Goal: Information Seeking & Learning: Learn about a topic

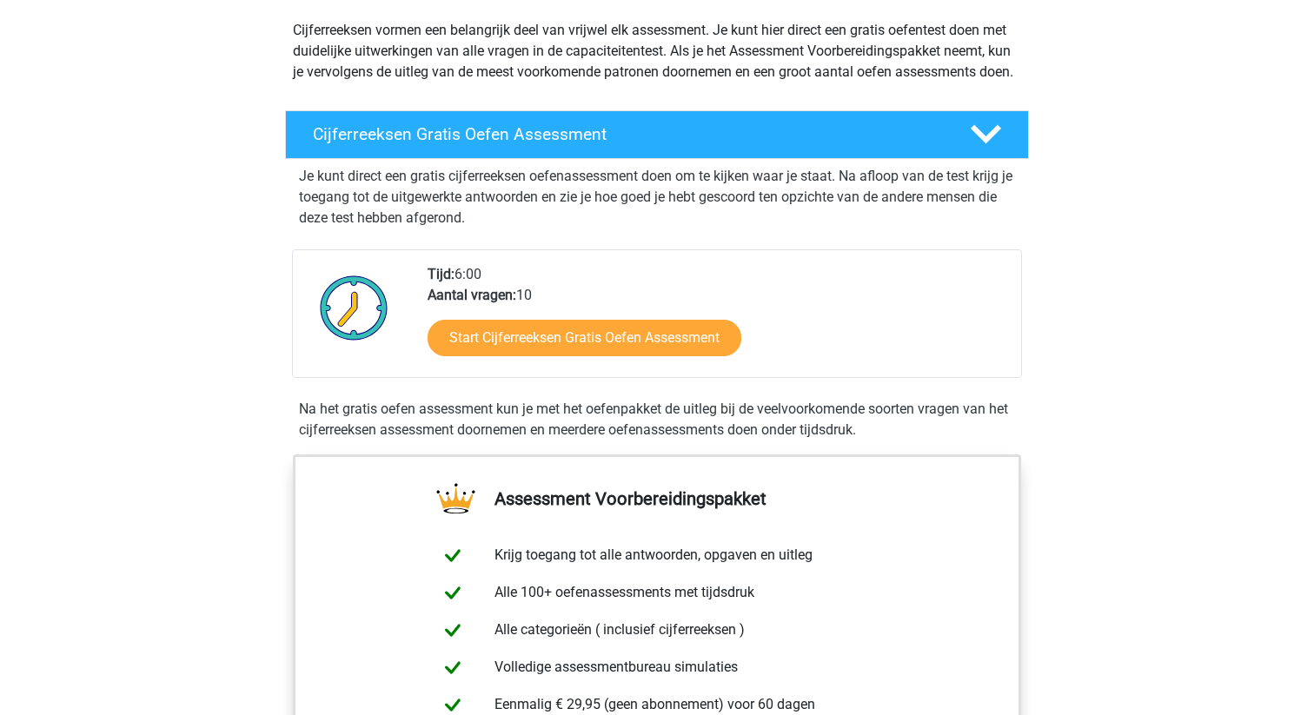
scroll to position [248, 0]
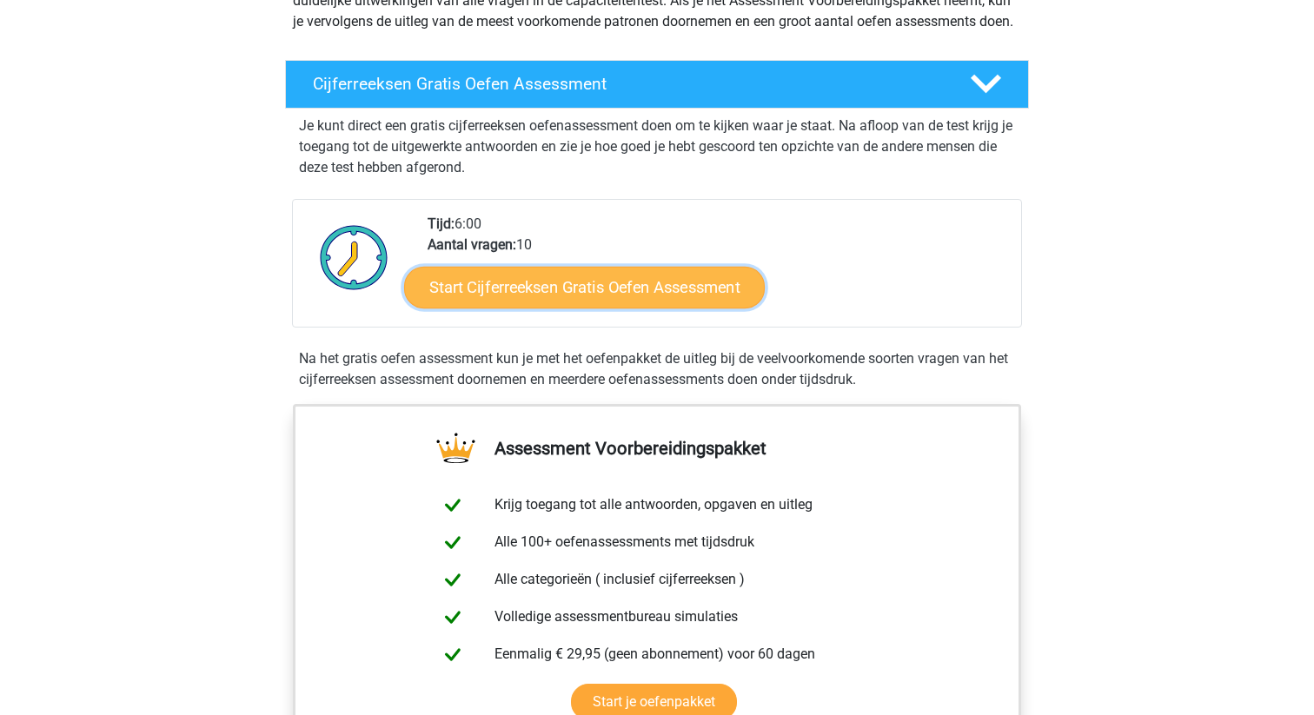
click at [663, 307] on link "Start Cijferreeksen Gratis Oefen Assessment" at bounding box center [584, 287] width 361 height 42
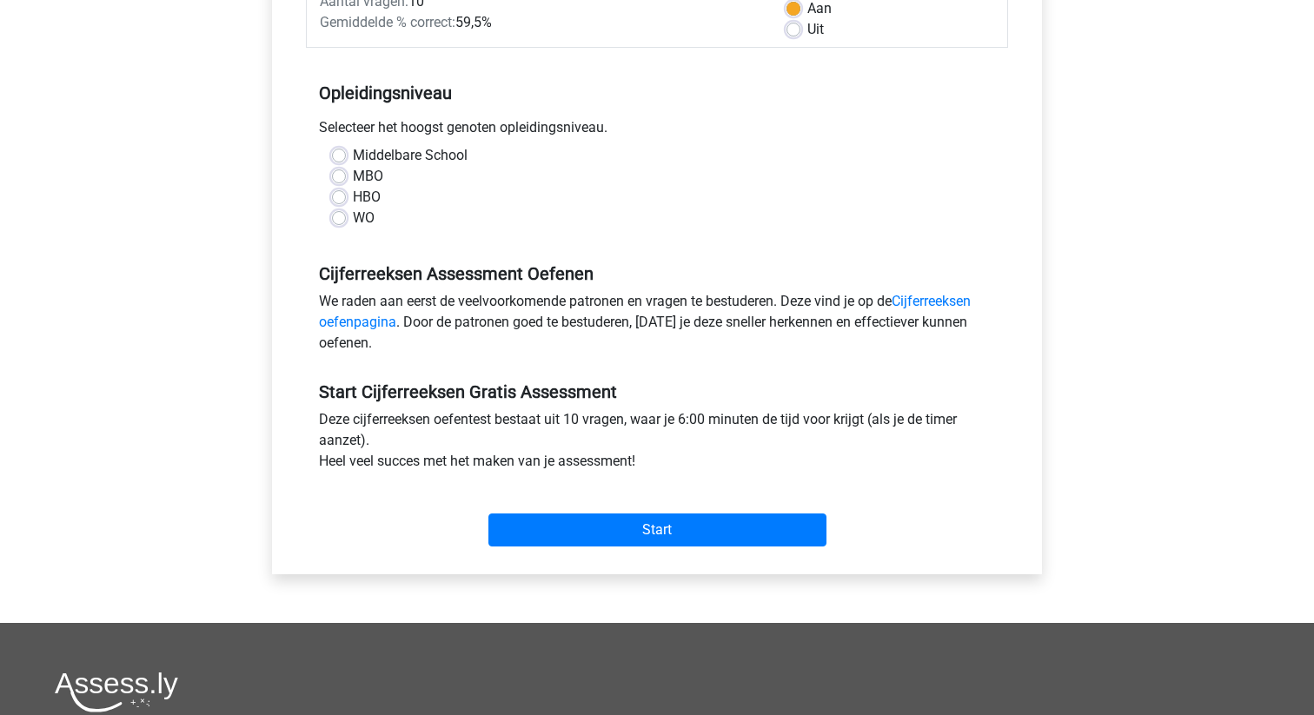
scroll to position [300, 0]
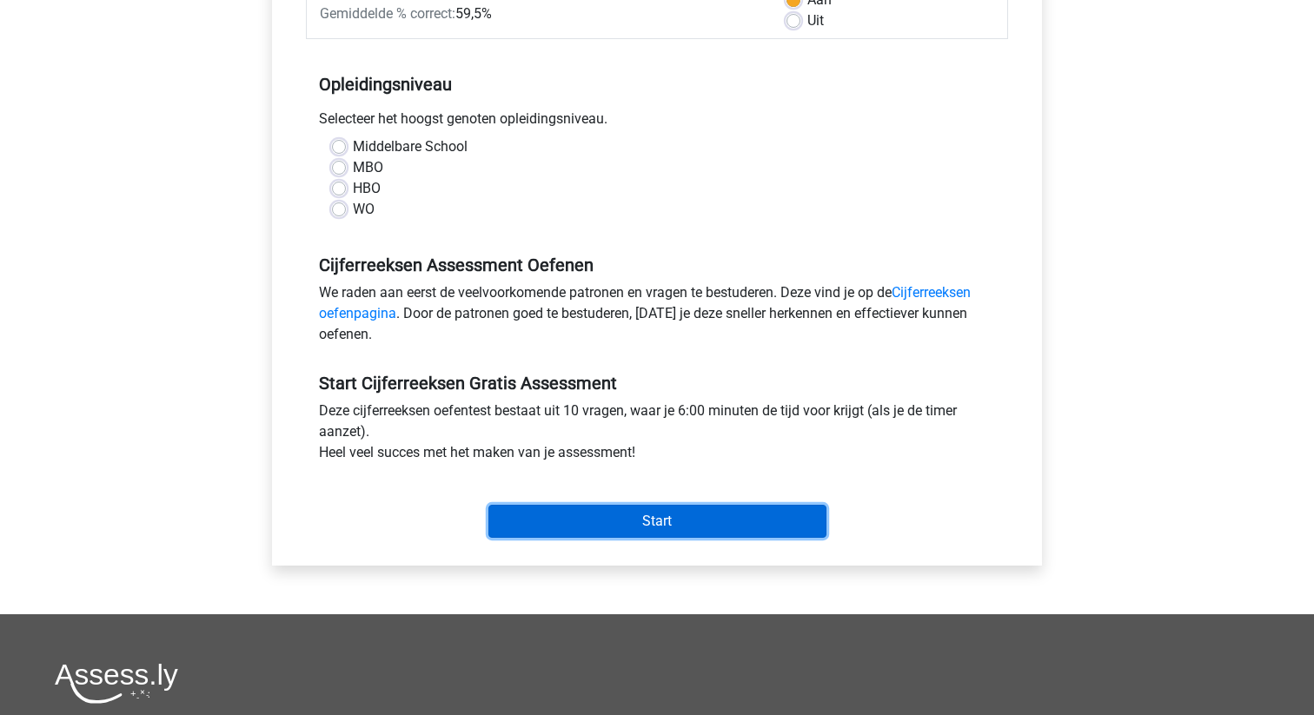
click at [672, 514] on input "Start" at bounding box center [657, 521] width 338 height 33
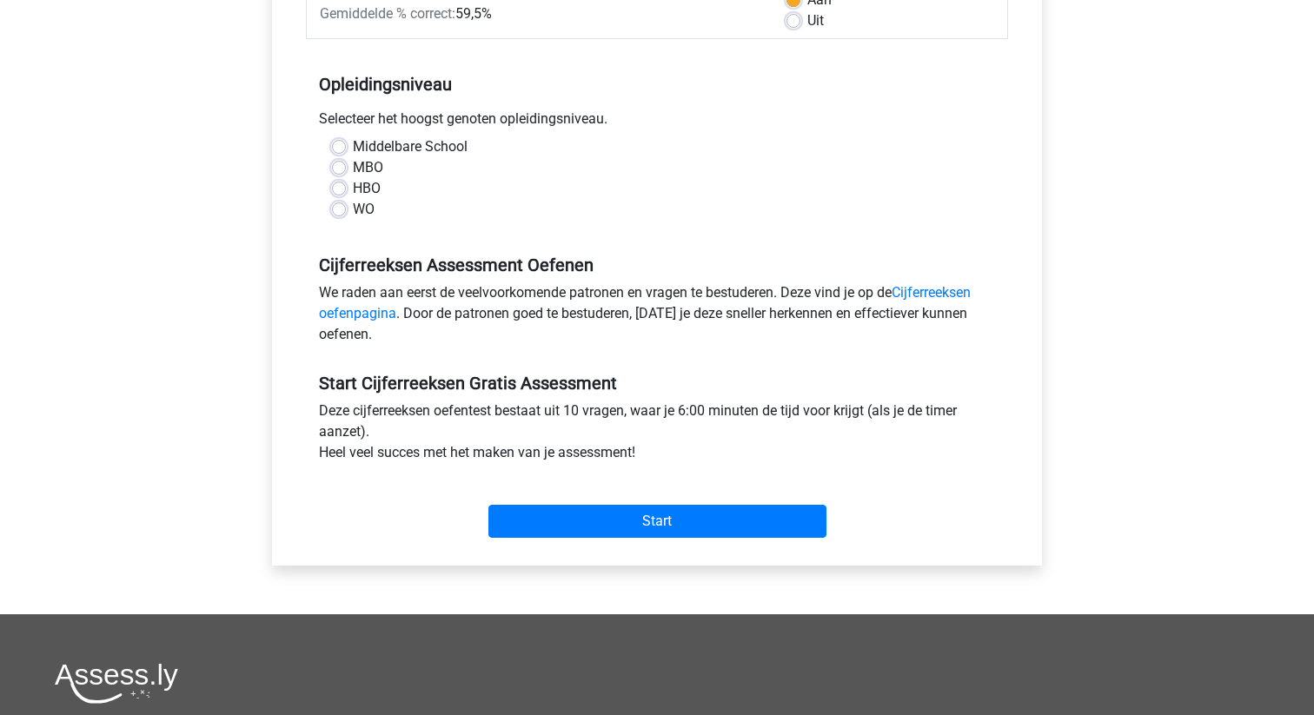
click at [348, 159] on div "MBO" at bounding box center [657, 167] width 650 height 21
click at [353, 211] on label "WO" at bounding box center [364, 209] width 22 height 21
click at [344, 211] on input "WO" at bounding box center [339, 207] width 14 height 17
radio input "true"
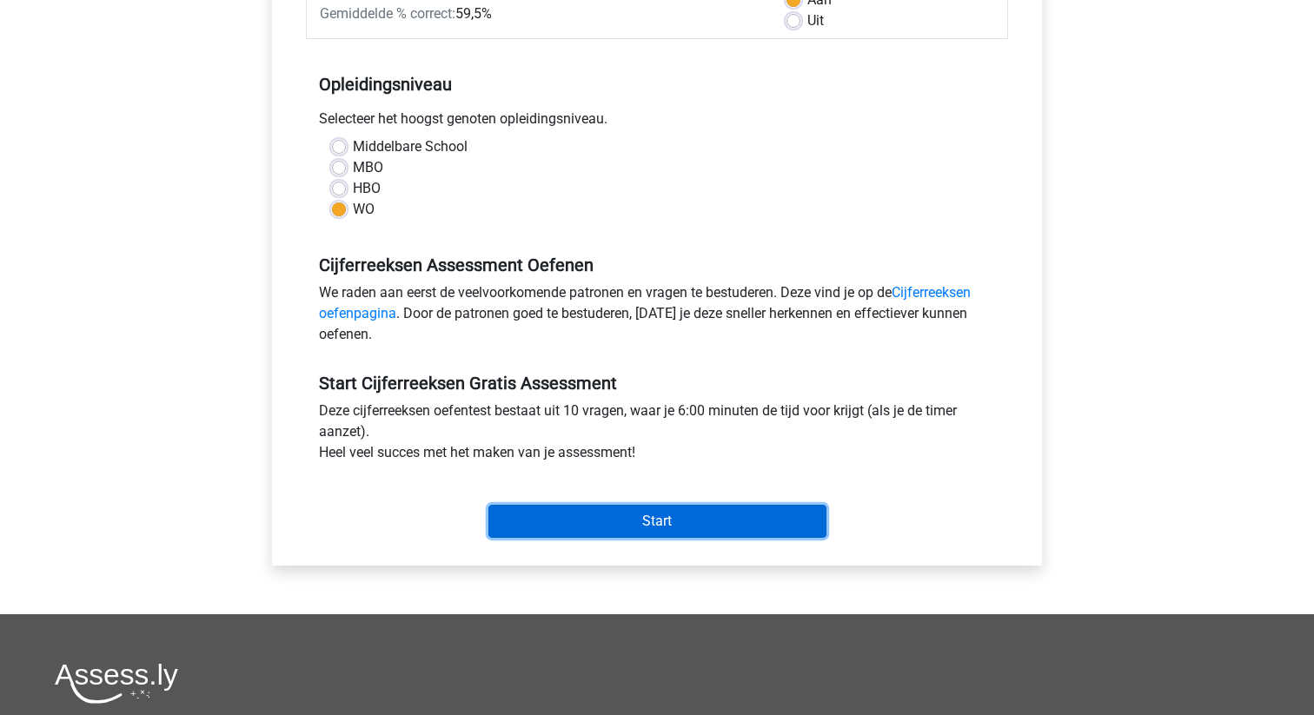
click at [707, 531] on input "Start" at bounding box center [657, 521] width 338 height 33
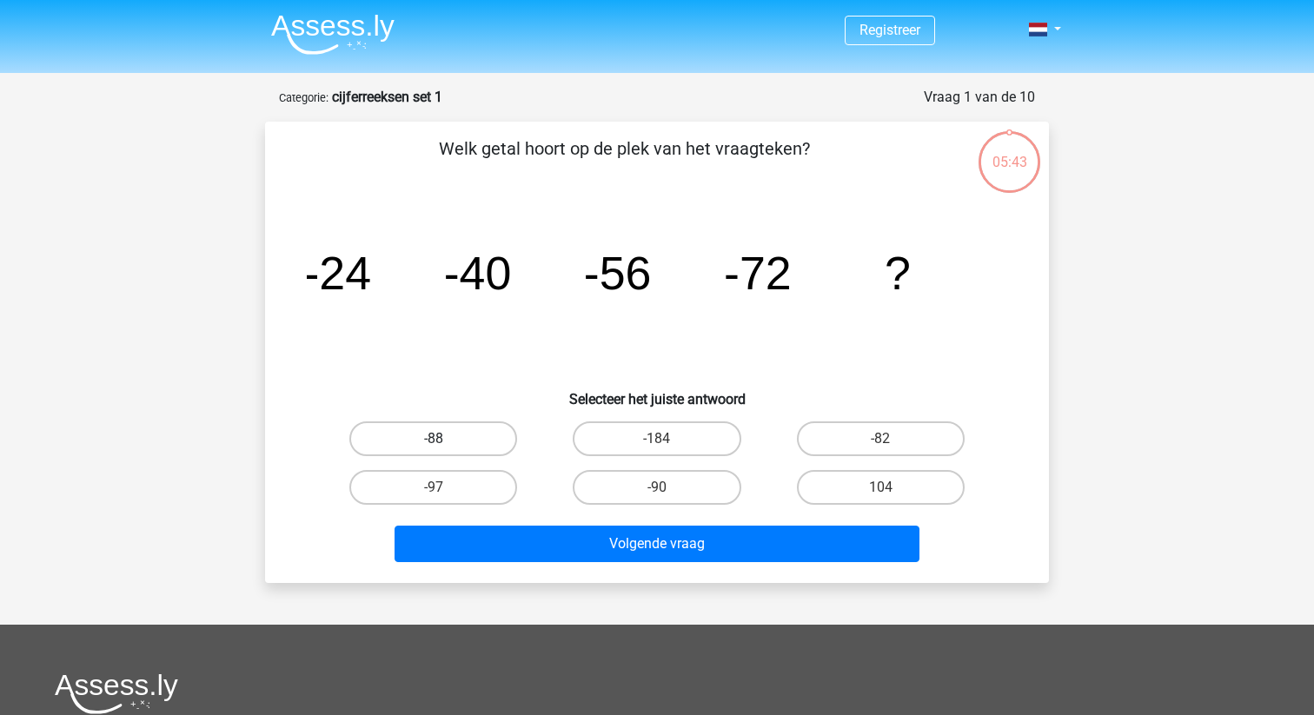
click at [485, 425] on label "-88" at bounding box center [433, 438] width 168 height 35
click at [445, 439] on input "-88" at bounding box center [439, 444] width 11 height 11
radio input "true"
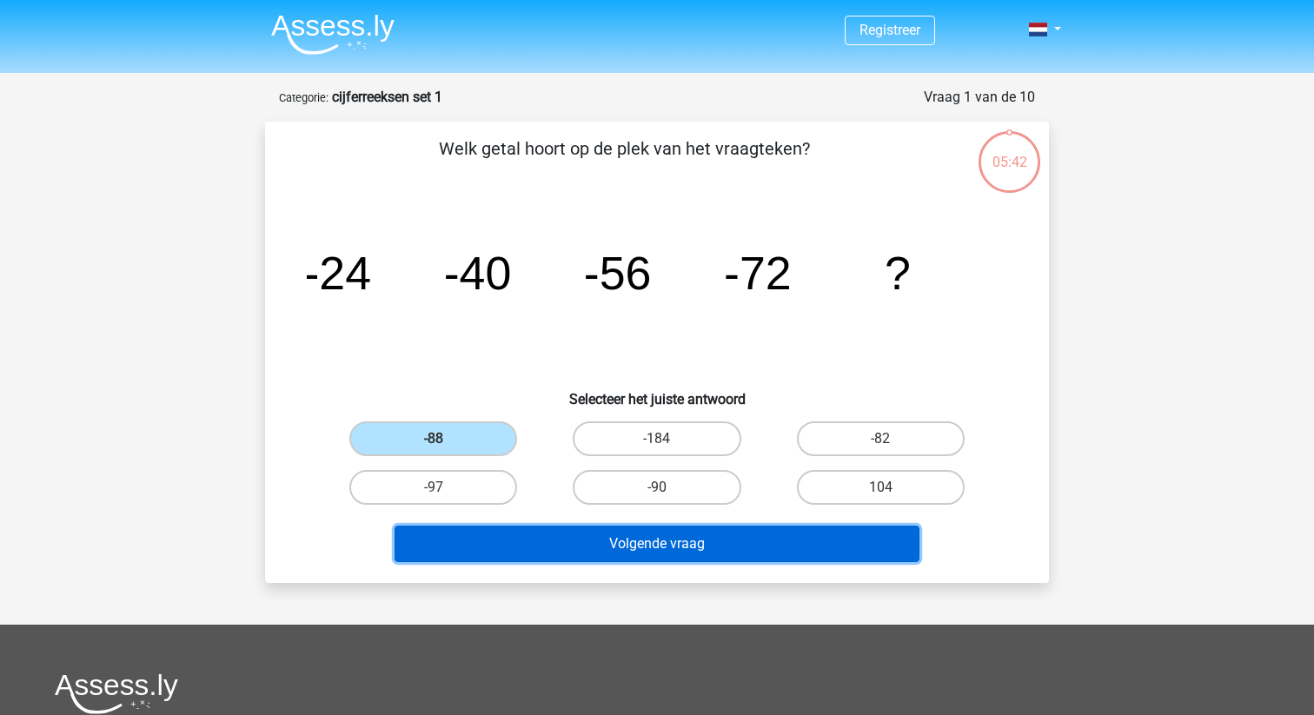
click at [739, 545] on button "Volgende vraag" at bounding box center [657, 544] width 526 height 36
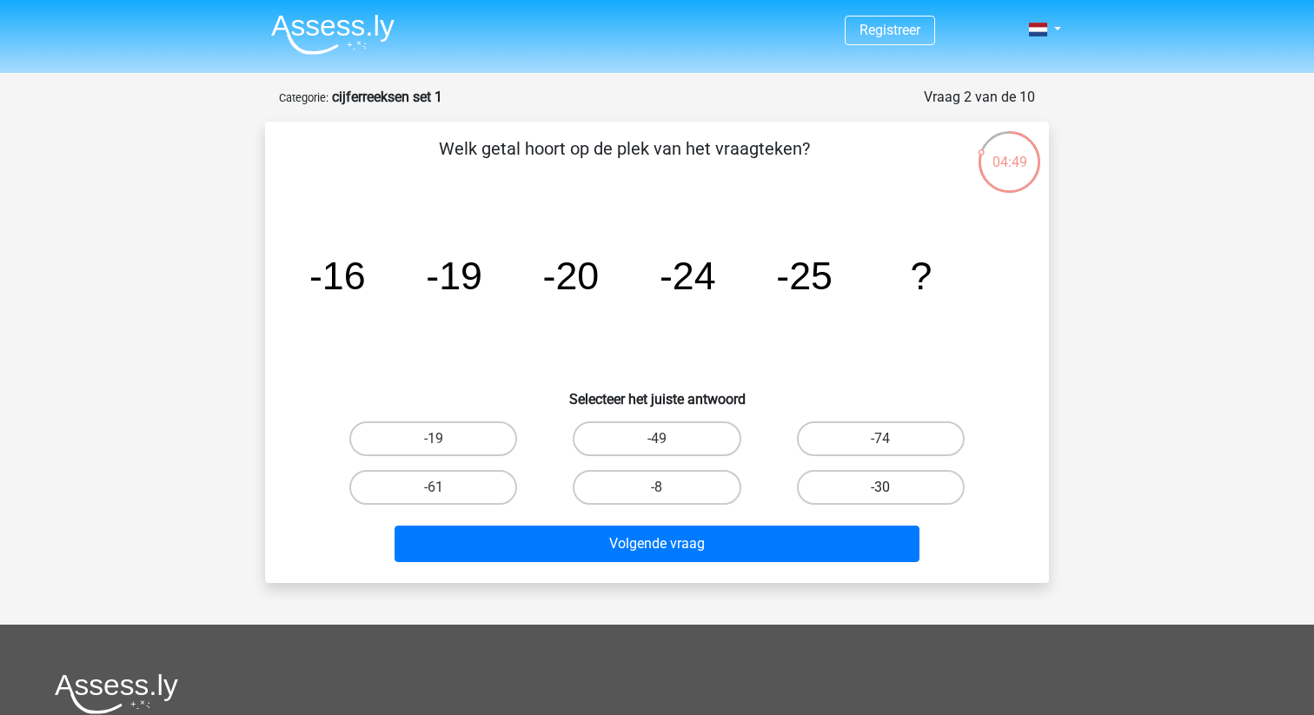
click at [910, 486] on label "-30" at bounding box center [881, 487] width 168 height 35
click at [891, 487] on input "-30" at bounding box center [885, 492] width 11 height 11
radio input "true"
click at [805, 520] on div "Volgende vraag" at bounding box center [657, 540] width 728 height 57
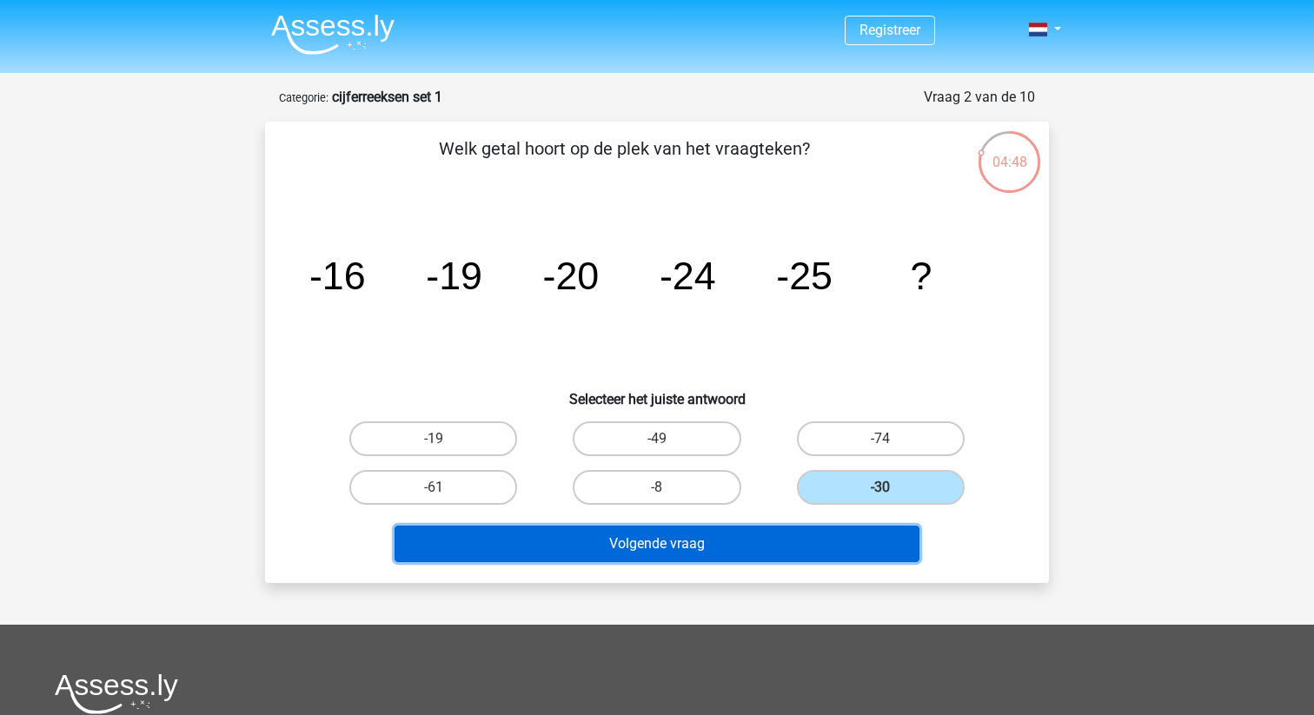
click at [758, 542] on button "Volgende vraag" at bounding box center [657, 544] width 526 height 36
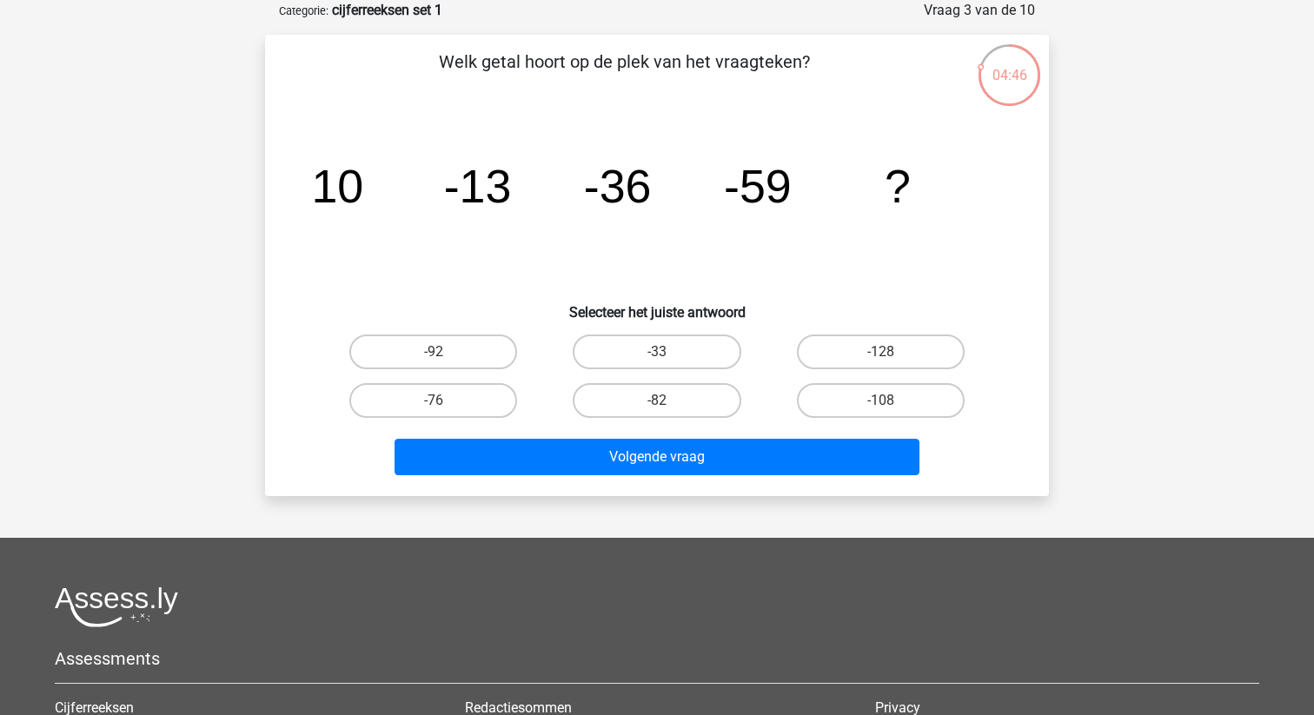
scroll to position [36, 0]
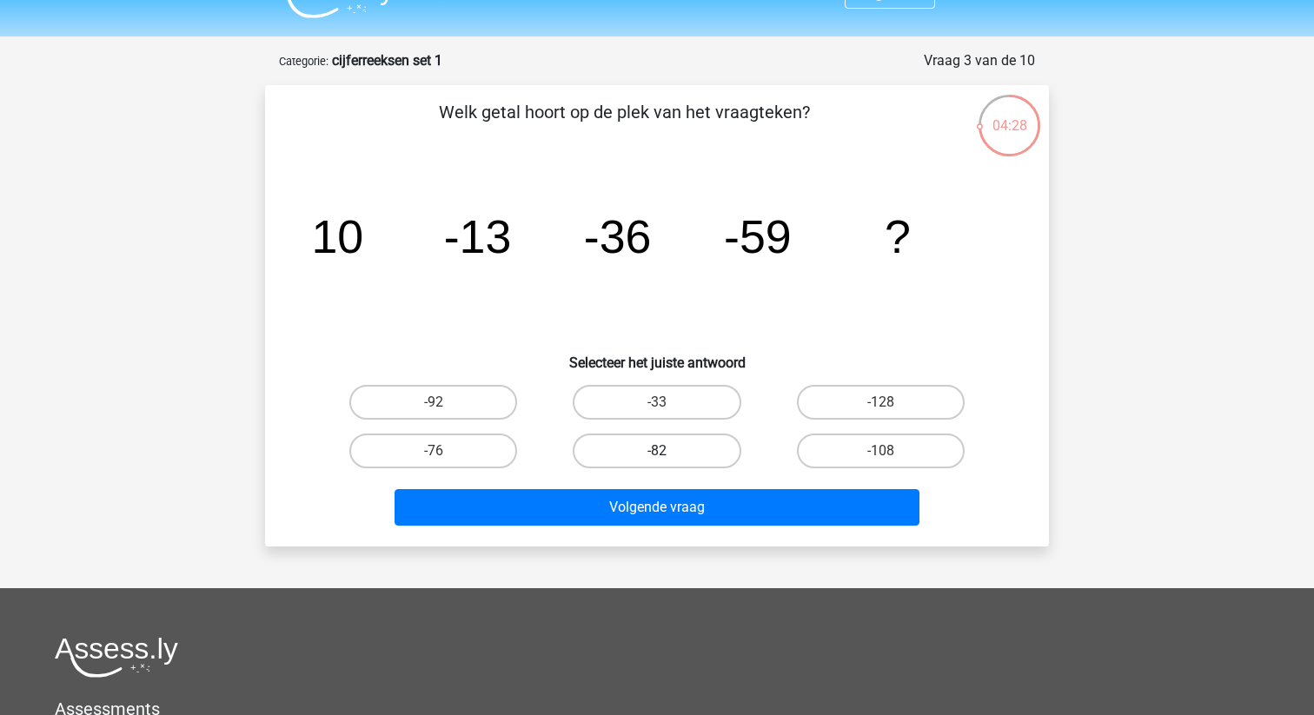
click at [650, 445] on label "-82" at bounding box center [657, 451] width 168 height 35
click at [657, 451] on input "-82" at bounding box center [662, 456] width 11 height 11
radio input "true"
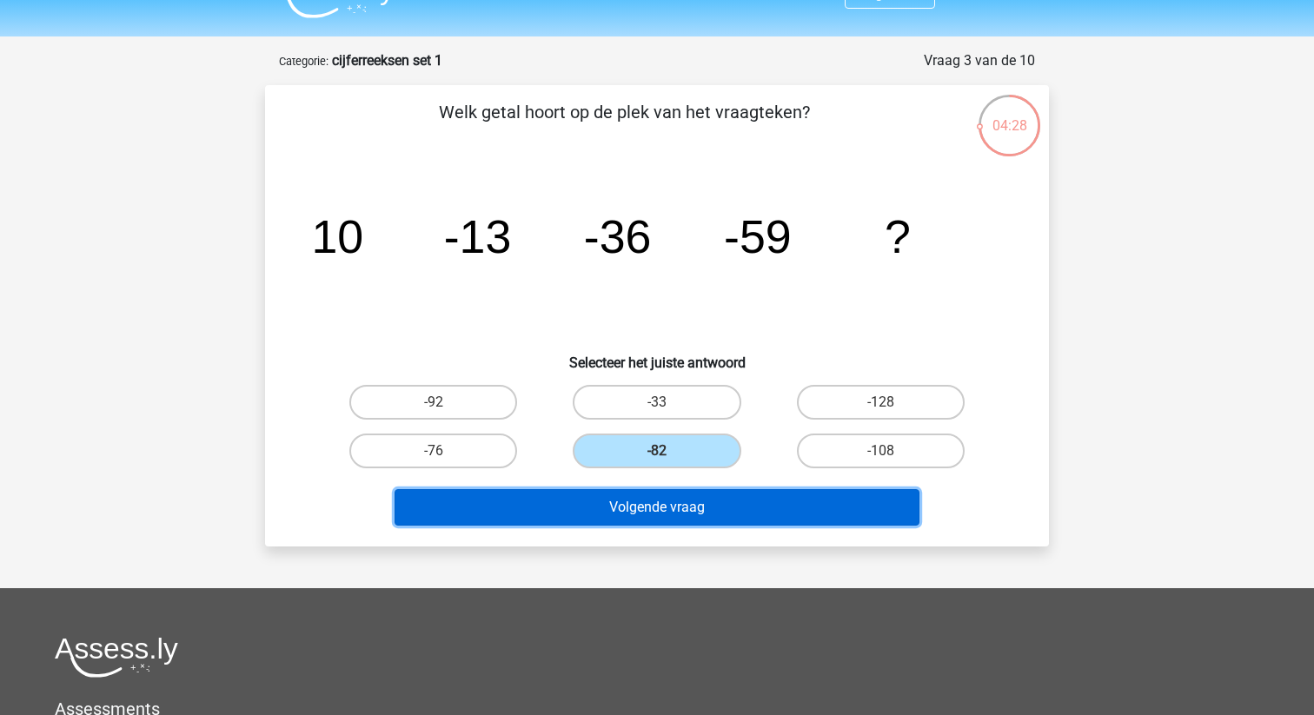
click at [678, 520] on button "Volgende vraag" at bounding box center [657, 507] width 526 height 36
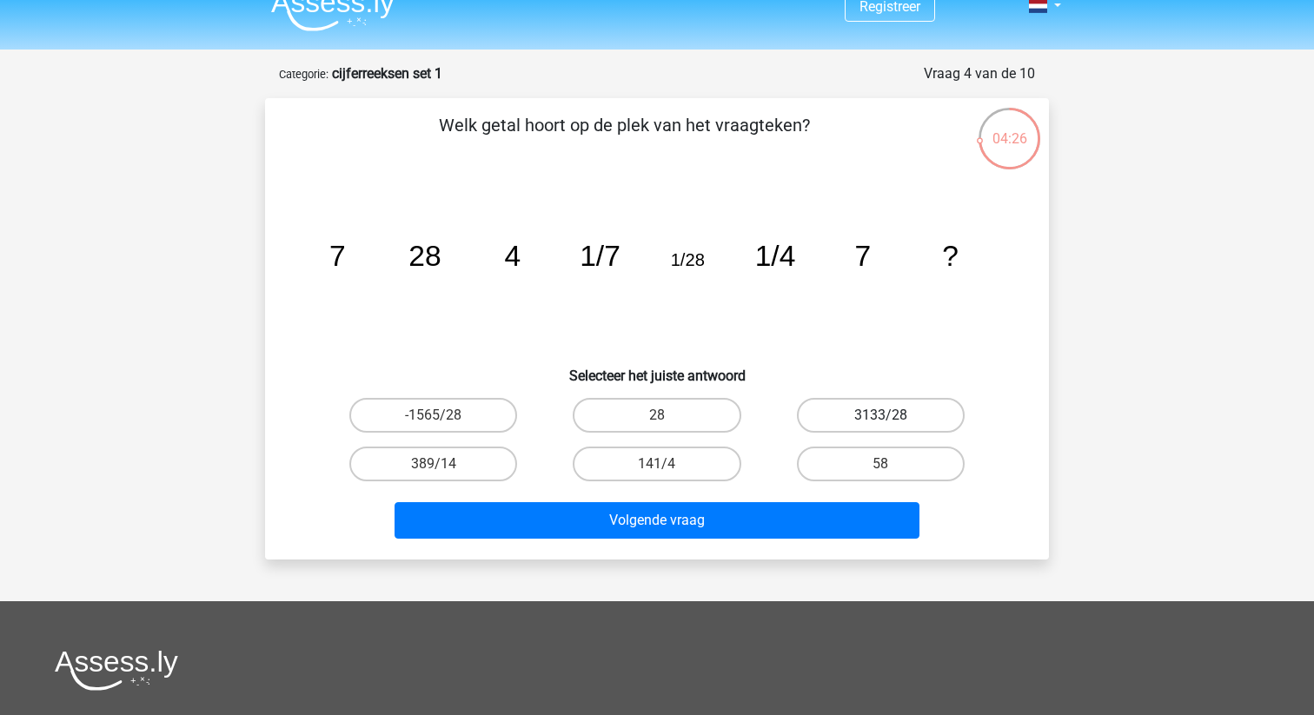
scroll to position [22, 0]
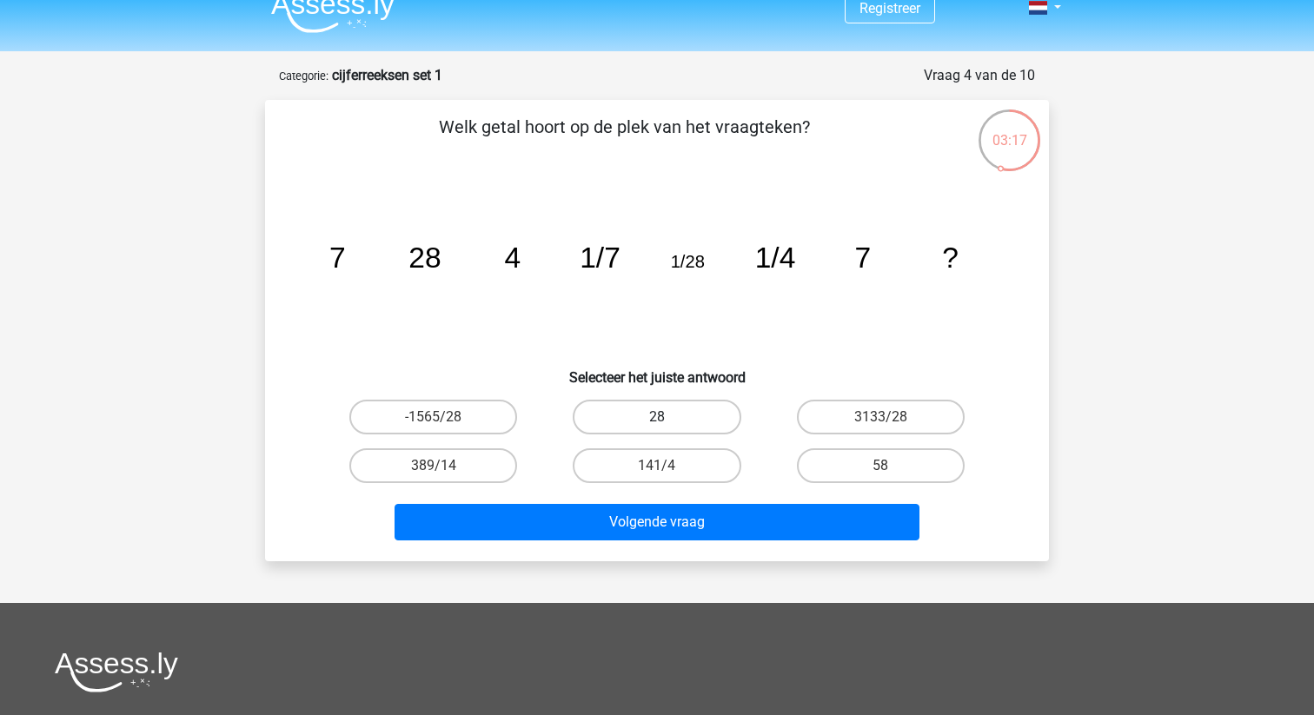
click at [646, 427] on label "28" at bounding box center [657, 417] width 168 height 35
click at [657, 427] on input "28" at bounding box center [662, 422] width 11 height 11
radio input "true"
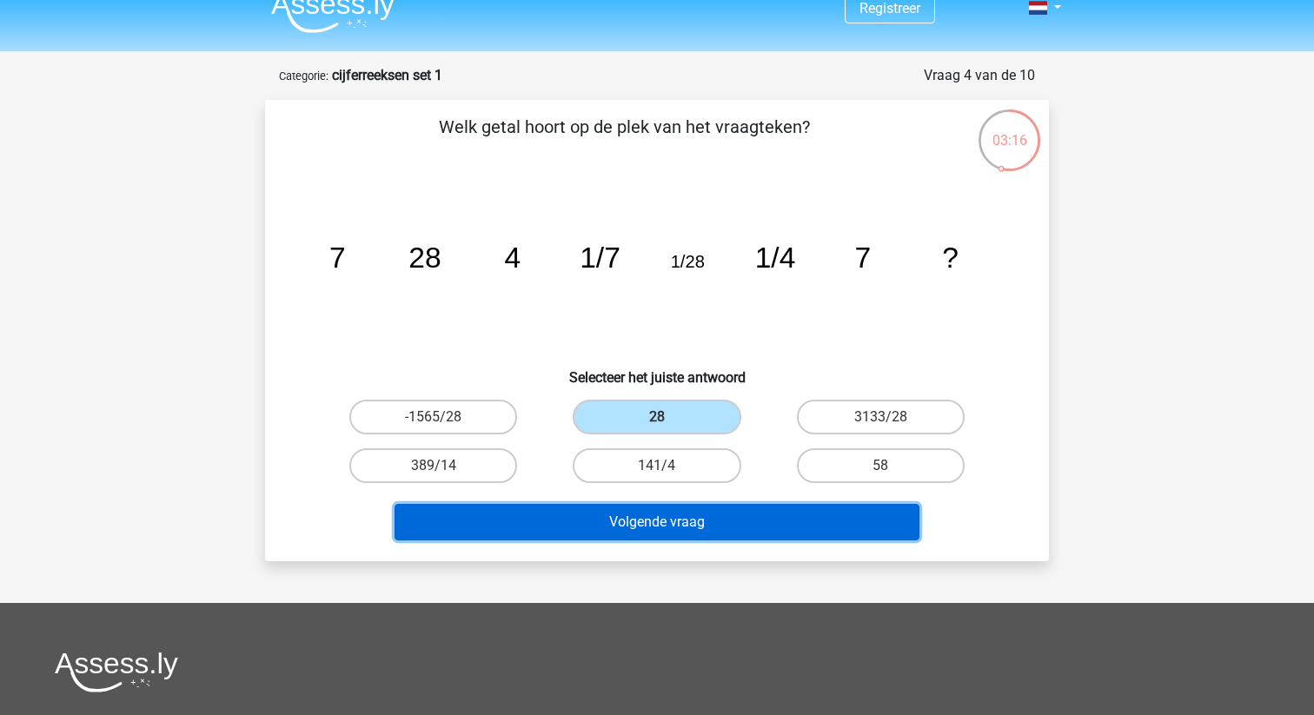
click at [671, 517] on button "Volgende vraag" at bounding box center [657, 522] width 526 height 36
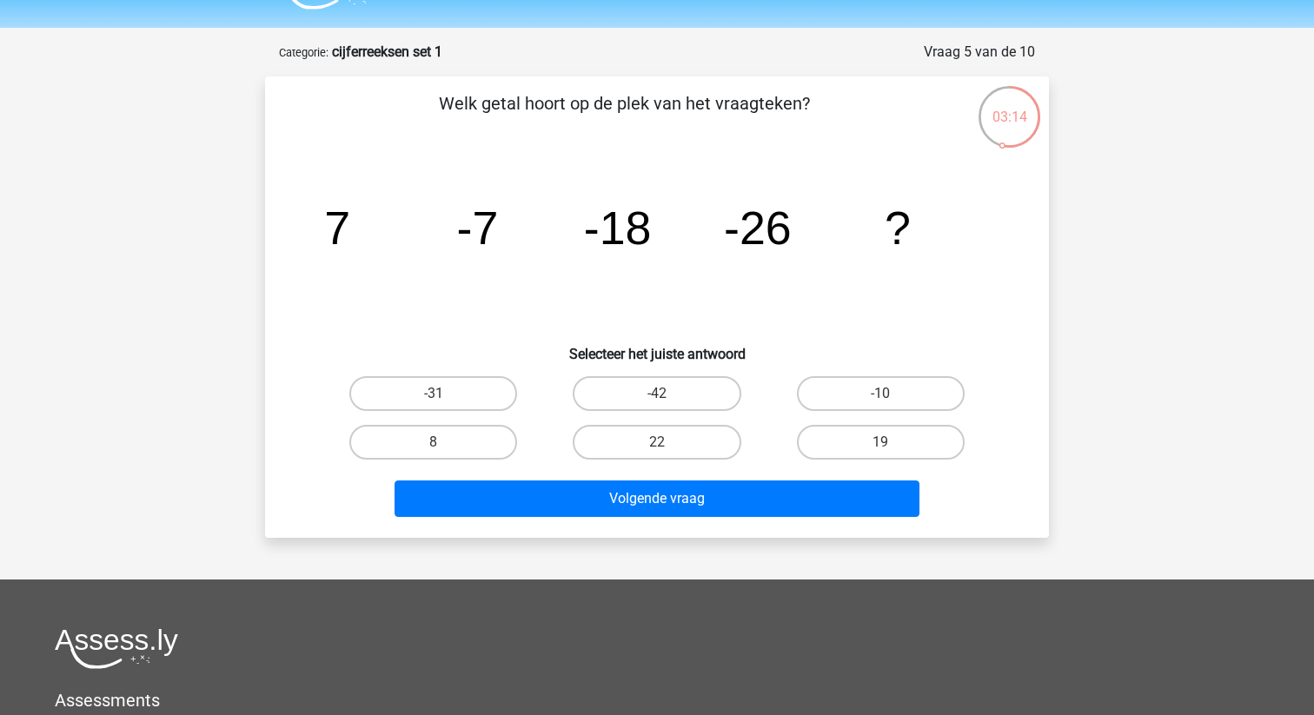
scroll to position [44, 0]
click at [475, 393] on label "-31" at bounding box center [433, 394] width 168 height 35
click at [445, 394] on input "-31" at bounding box center [439, 399] width 11 height 11
radio input "true"
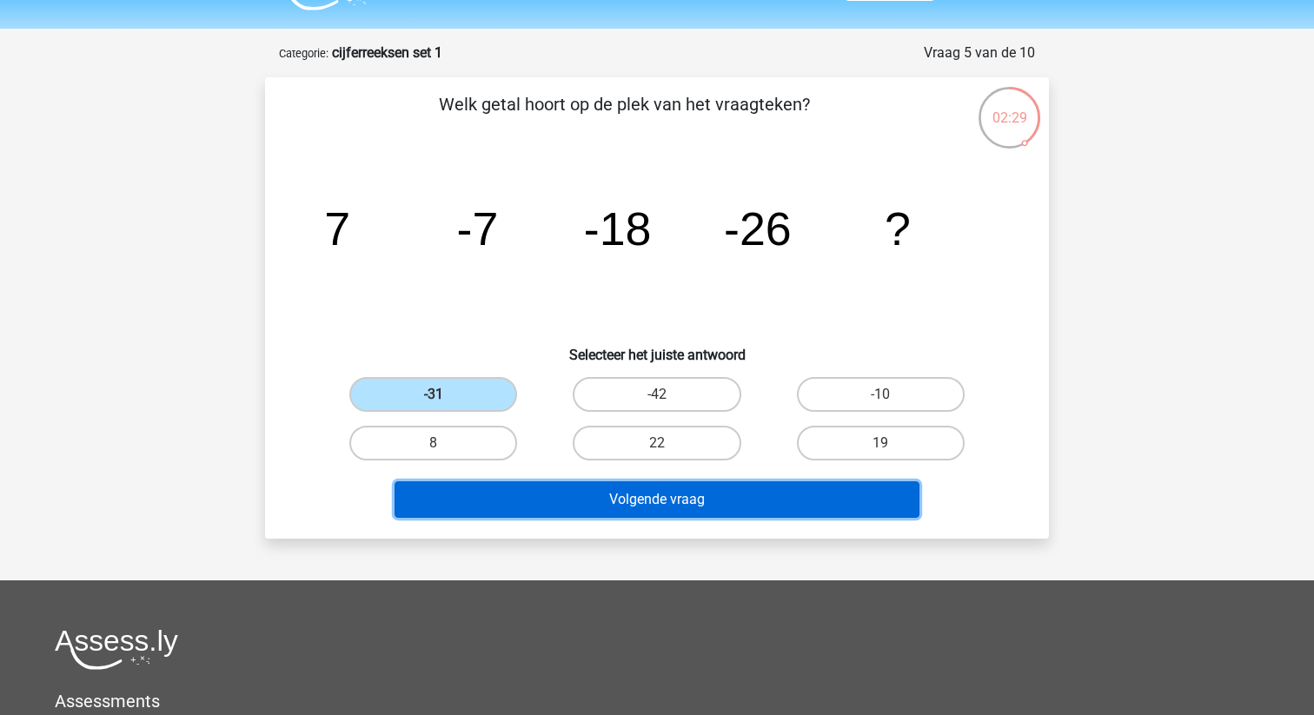
click at [693, 496] on button "Volgende vraag" at bounding box center [657, 499] width 526 height 36
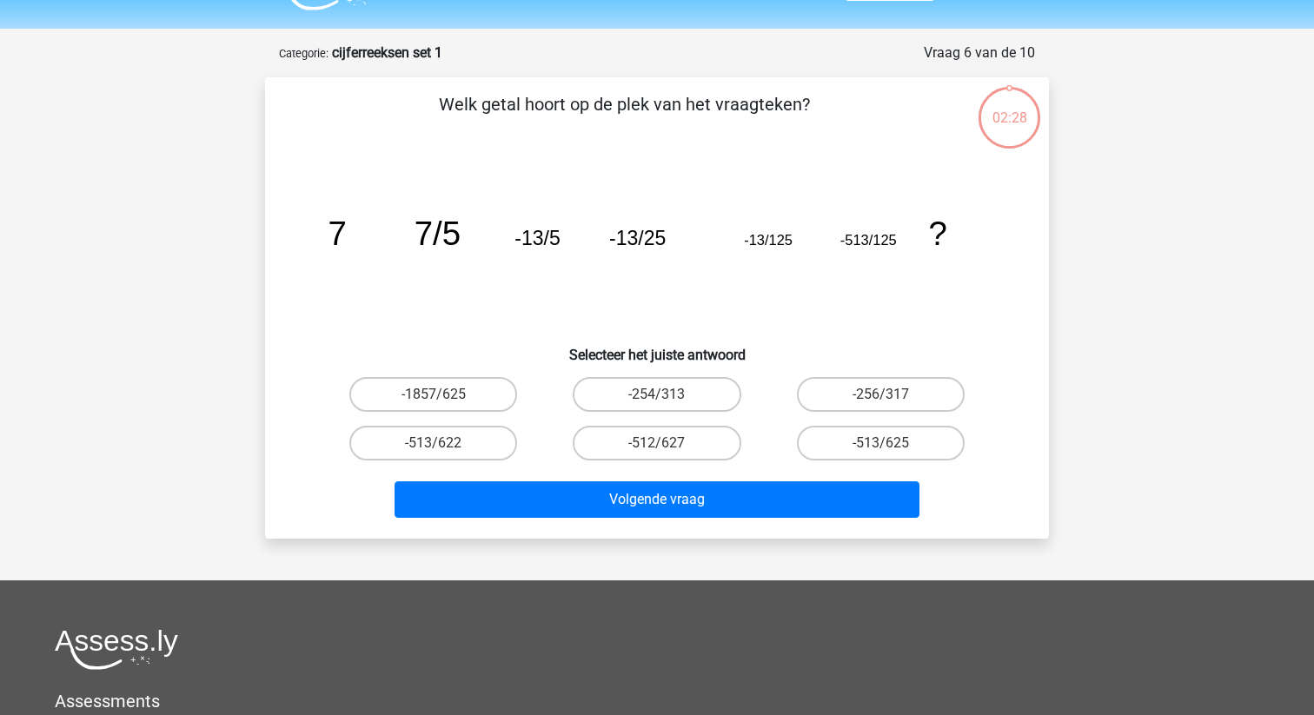
scroll to position [87, 0]
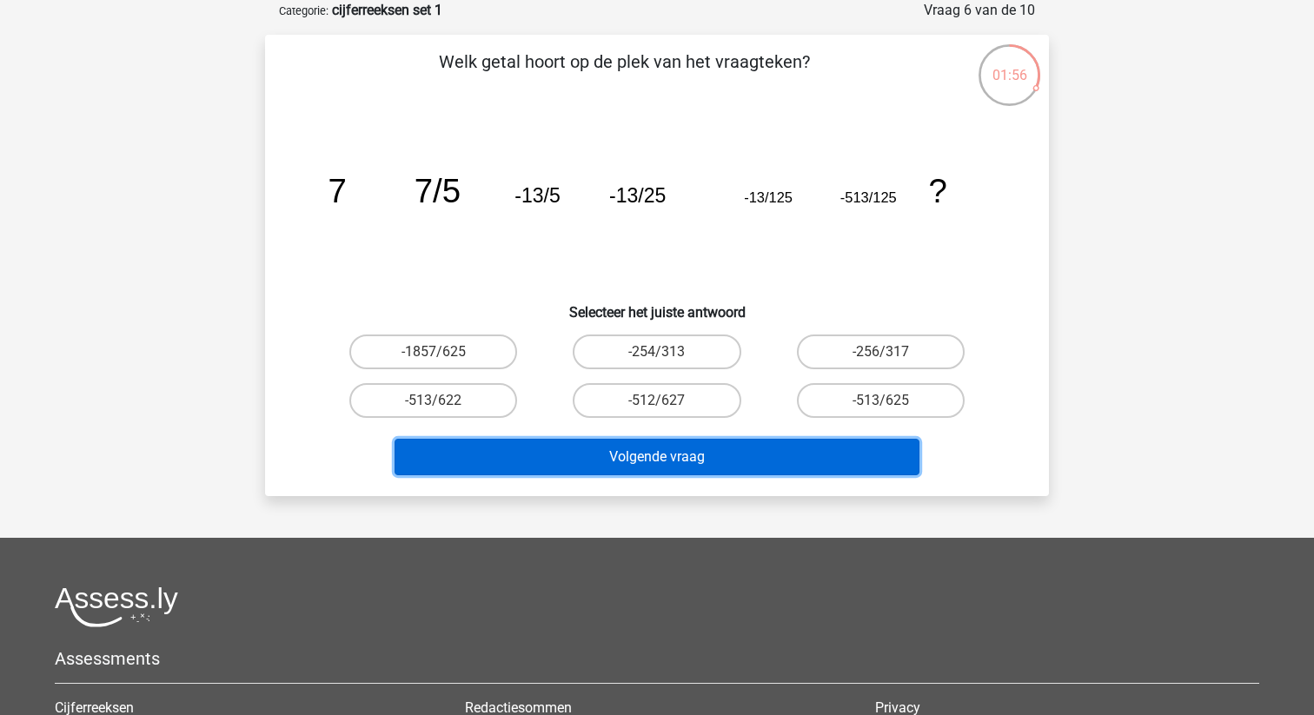
click at [723, 460] on button "Volgende vraag" at bounding box center [657, 457] width 526 height 36
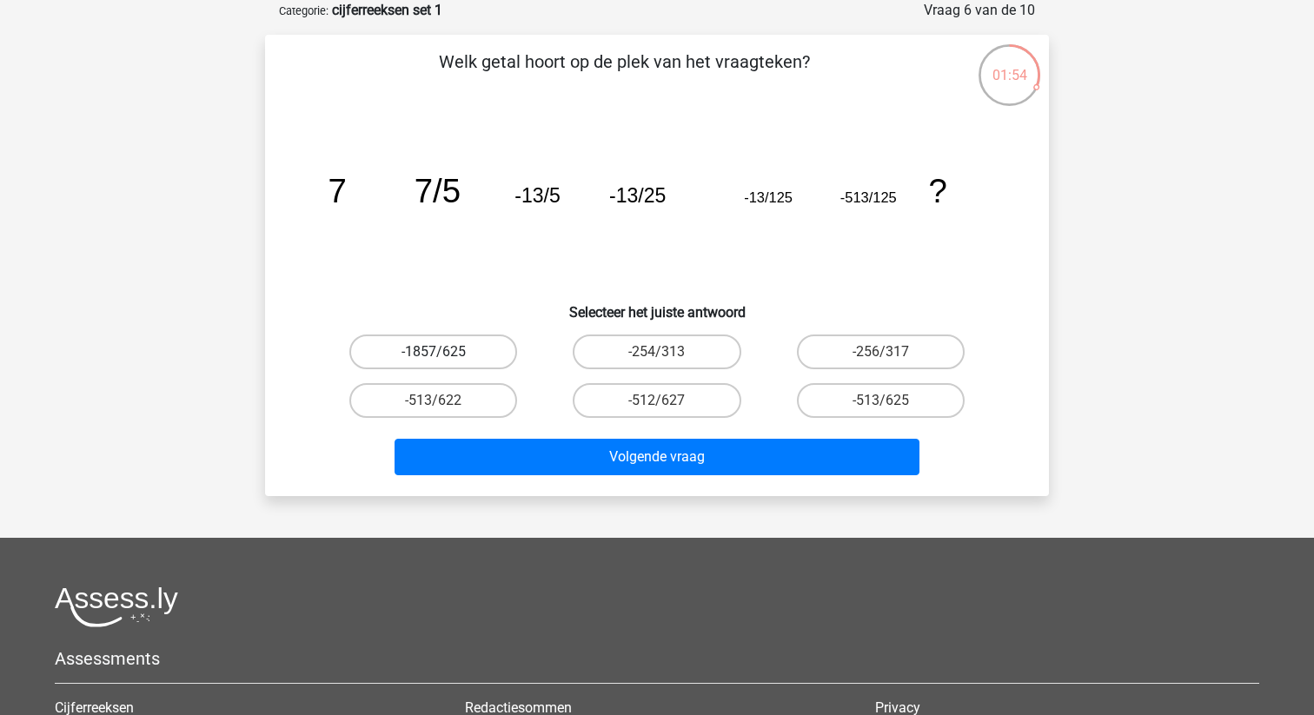
click at [446, 364] on label "-1857/625" at bounding box center [433, 352] width 168 height 35
click at [445, 363] on input "-1857/625" at bounding box center [439, 357] width 11 height 11
radio input "true"
click at [619, 431] on div "Volgende vraag" at bounding box center [657, 453] width 728 height 57
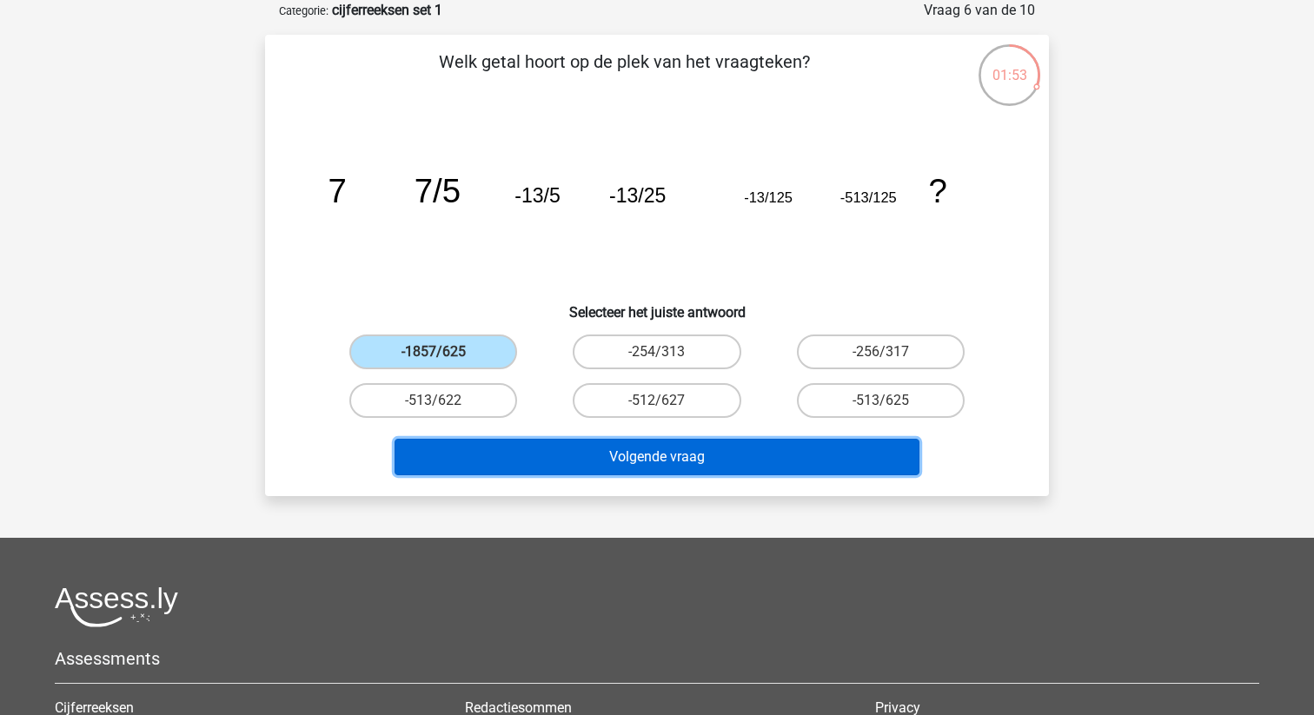
click at [618, 449] on button "Volgende vraag" at bounding box center [657, 457] width 526 height 36
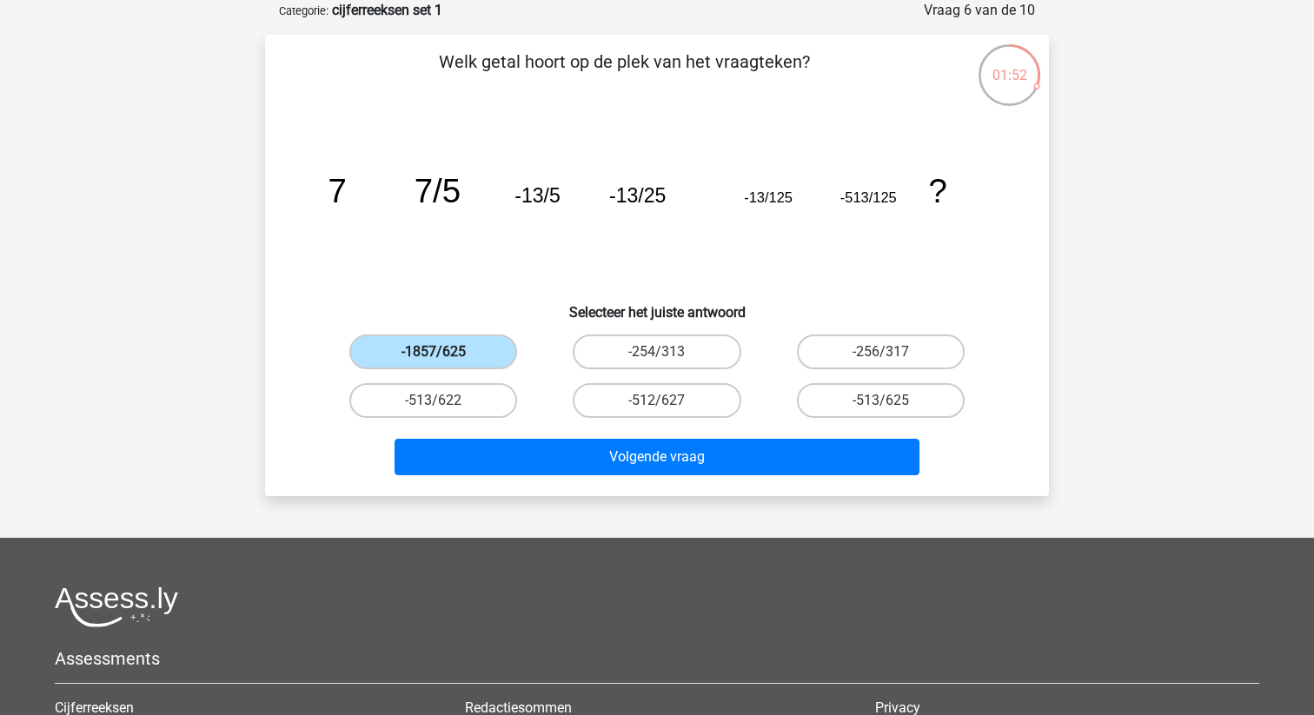
click at [447, 340] on label "-1857/625" at bounding box center [433, 352] width 168 height 35
click at [445, 352] on input "-1857/625" at bounding box center [439, 357] width 11 height 11
click at [679, 397] on label "-512/627" at bounding box center [657, 400] width 168 height 35
click at [668, 401] on input "-512/627" at bounding box center [662, 406] width 11 height 11
radio input "true"
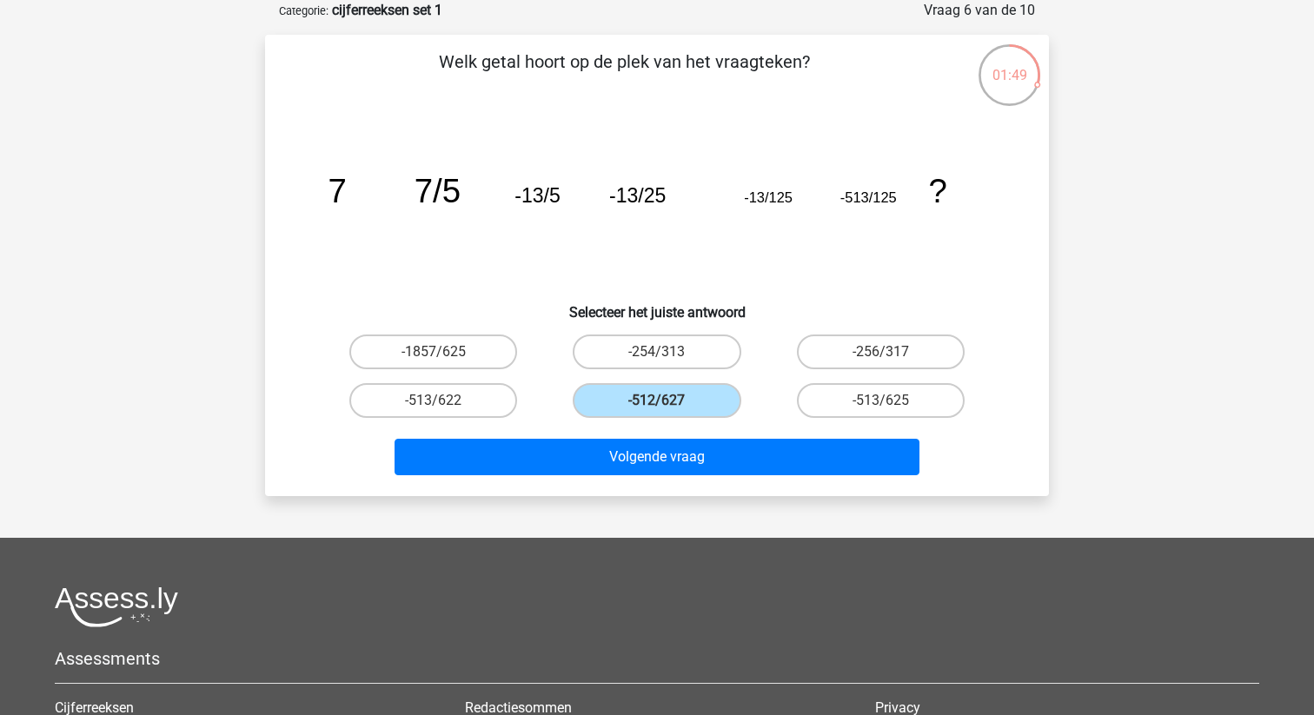
click at [666, 437] on div "Volgende vraag" at bounding box center [657, 453] width 728 height 57
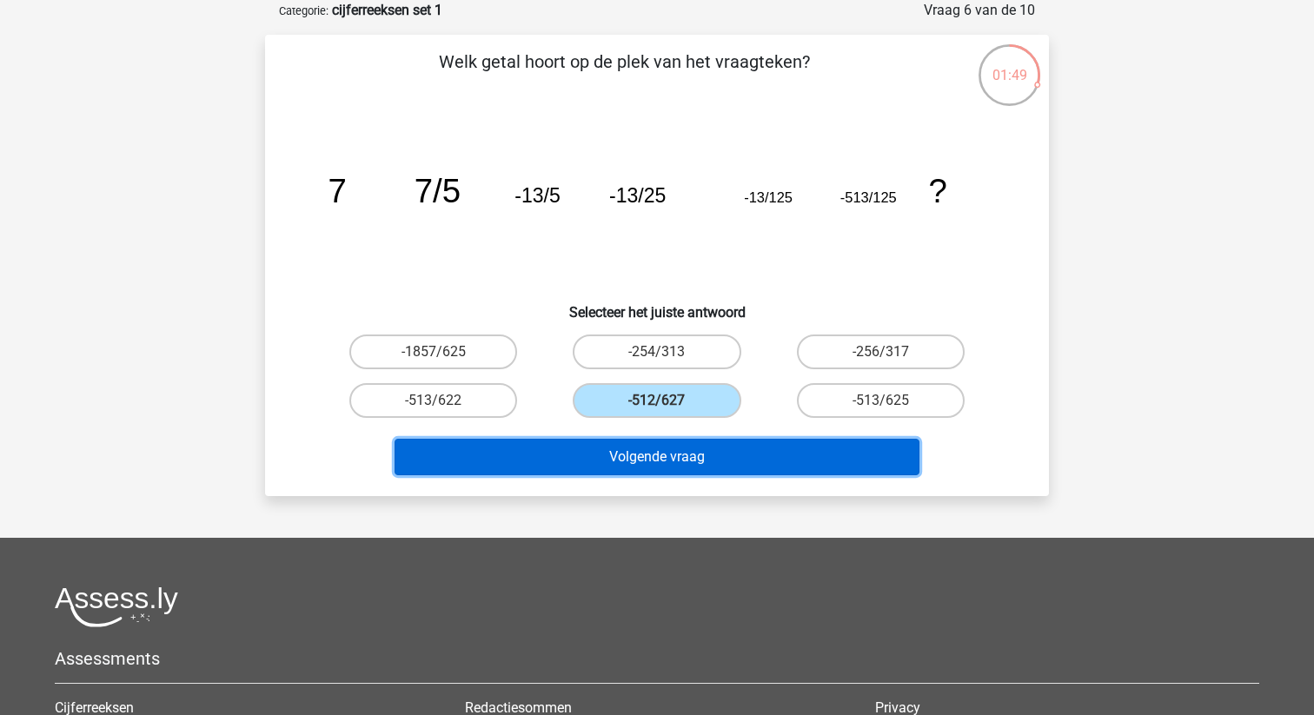
click at [655, 447] on button "Volgende vraag" at bounding box center [657, 457] width 526 height 36
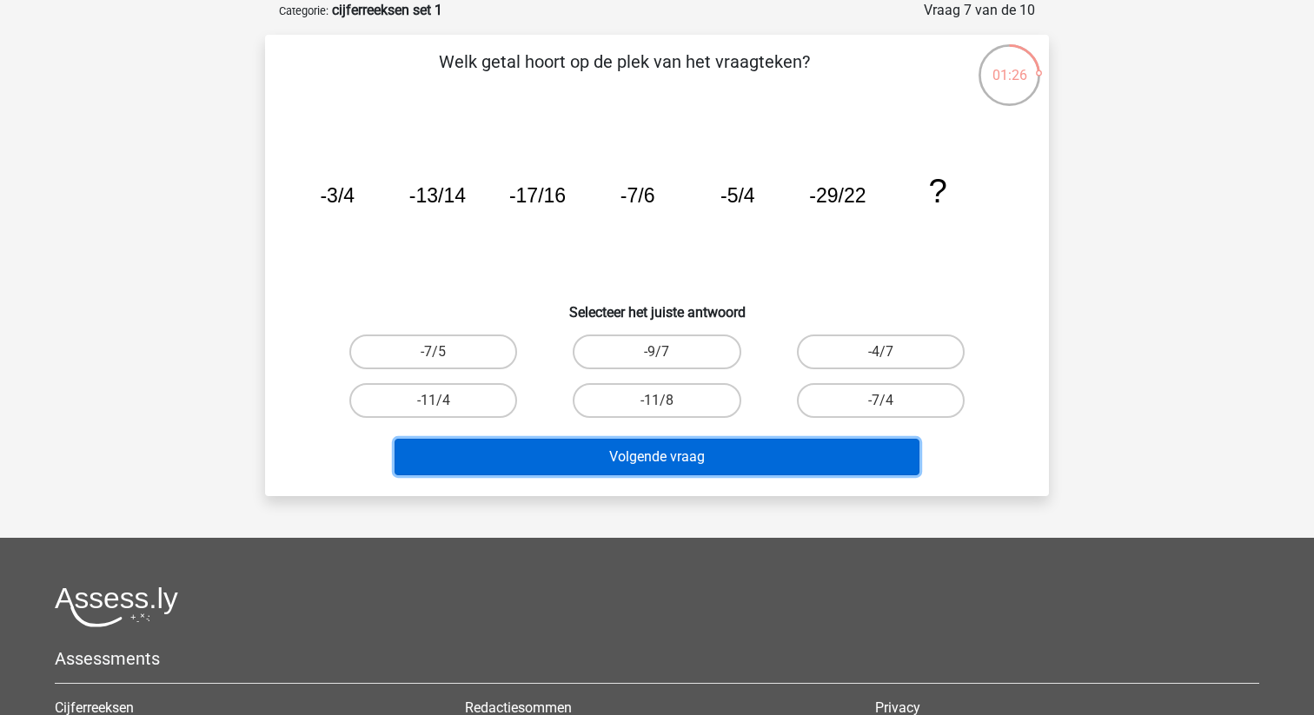
click at [655, 447] on button "Volgende vraag" at bounding box center [657, 457] width 526 height 36
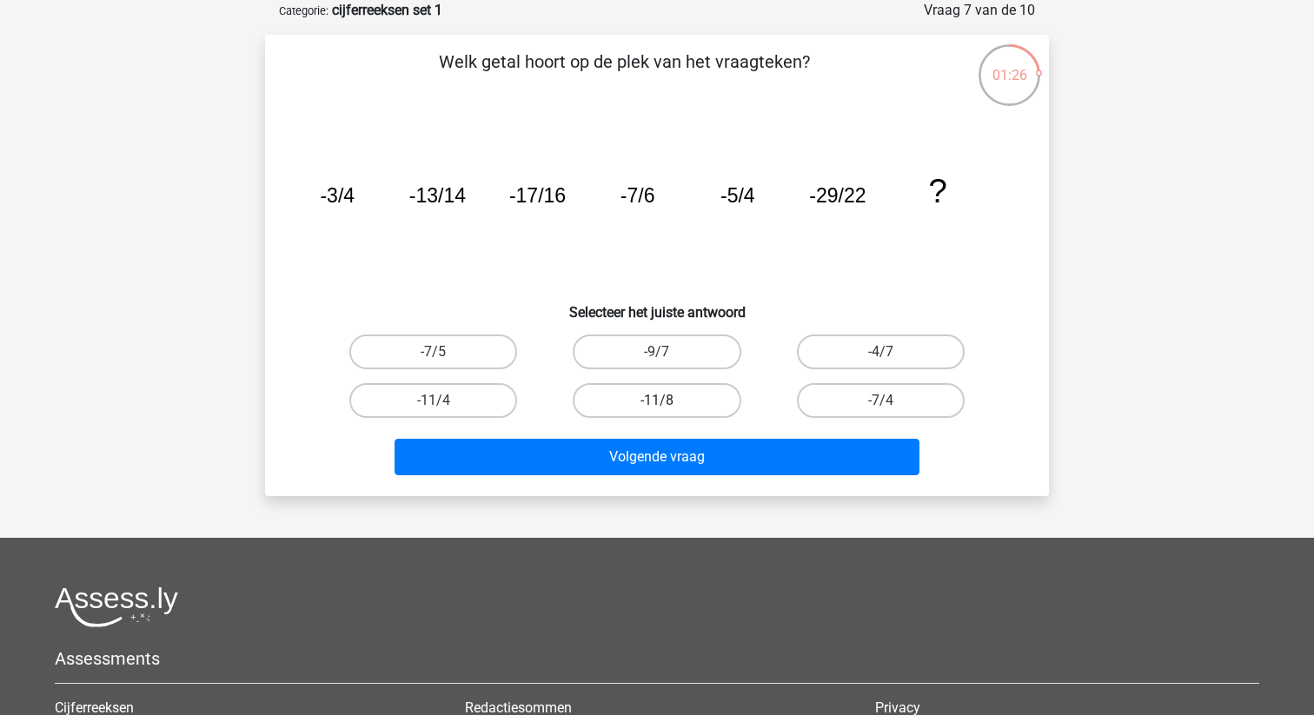
click at [656, 407] on label "-11/8" at bounding box center [657, 400] width 168 height 35
click at [657, 407] on input "-11/8" at bounding box center [662, 406] width 11 height 11
radio input "true"
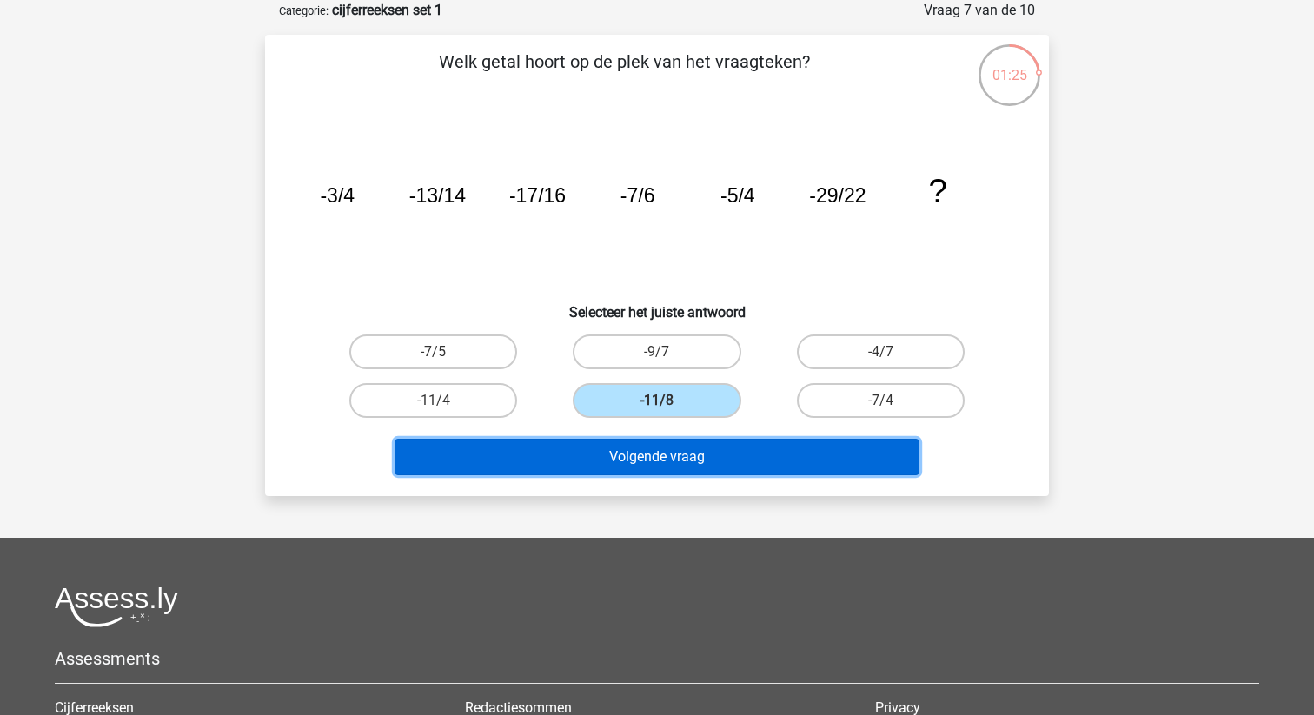
click at [668, 452] on button "Volgende vraag" at bounding box center [657, 457] width 526 height 36
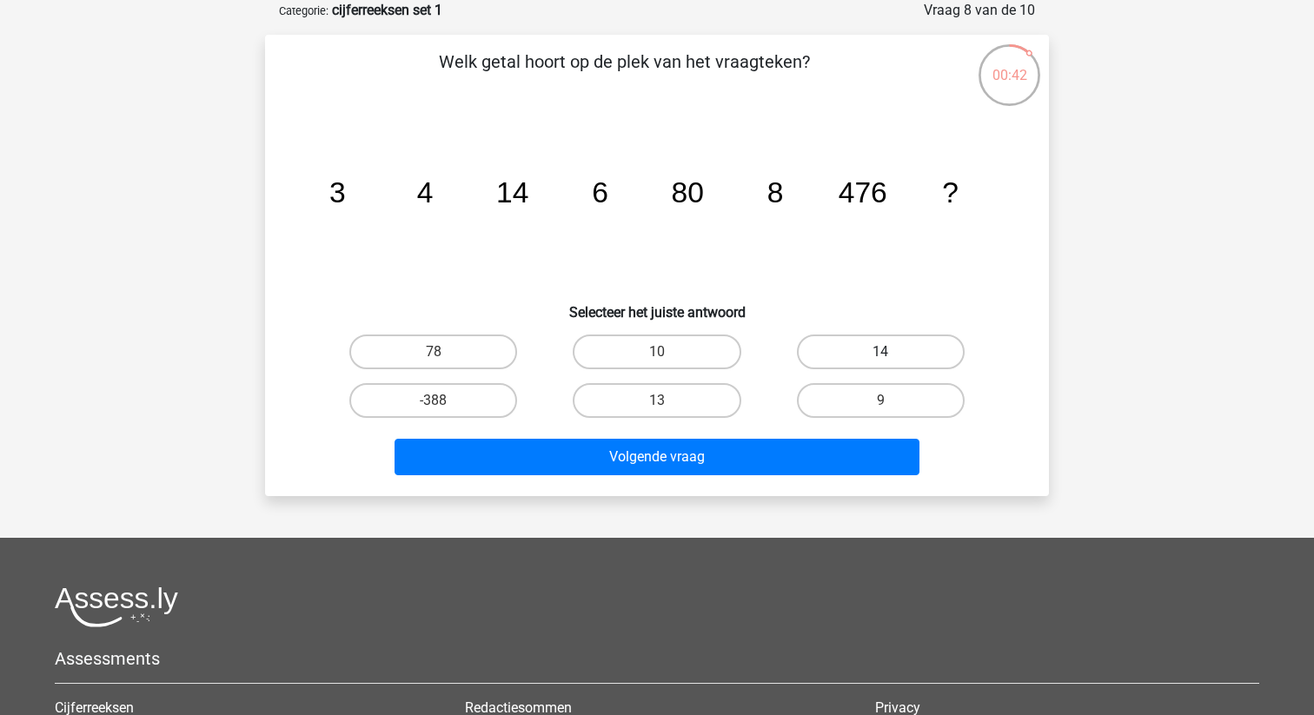
click at [878, 356] on label "14" at bounding box center [881, 352] width 168 height 35
click at [880, 356] on input "14" at bounding box center [885, 357] width 11 height 11
radio input "true"
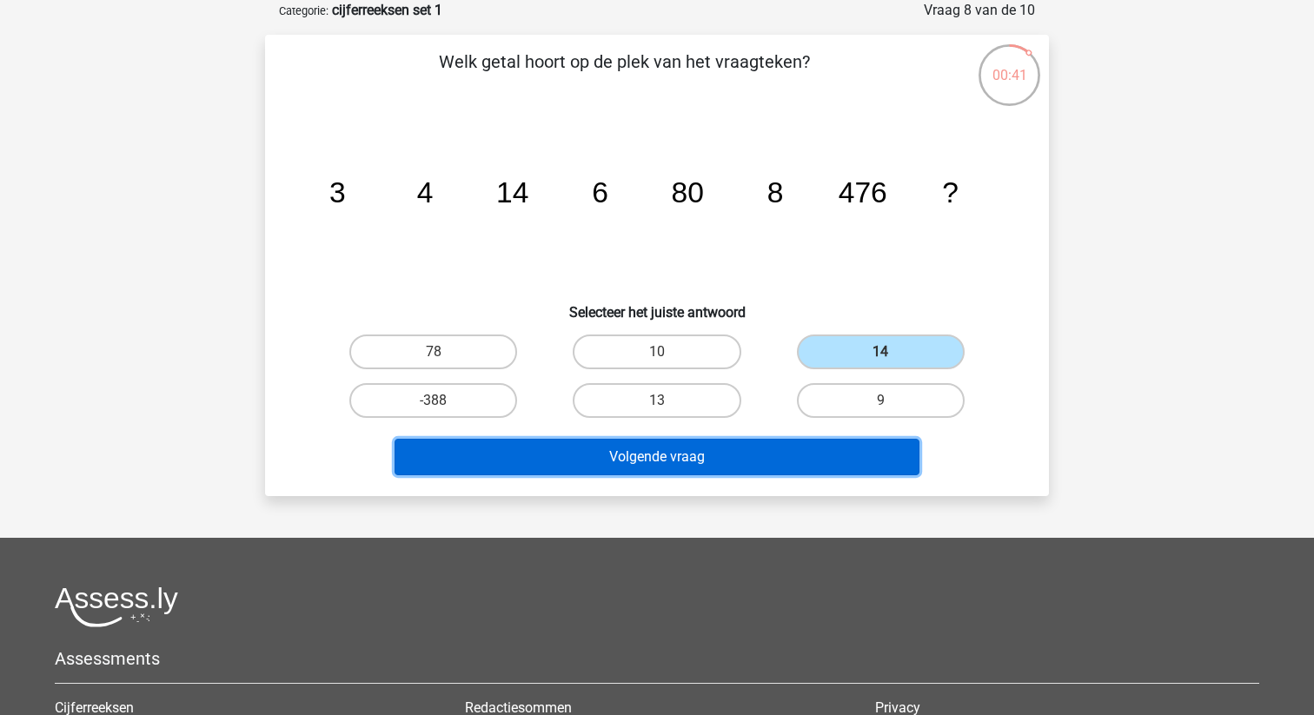
click at [860, 466] on button "Volgende vraag" at bounding box center [657, 457] width 526 height 36
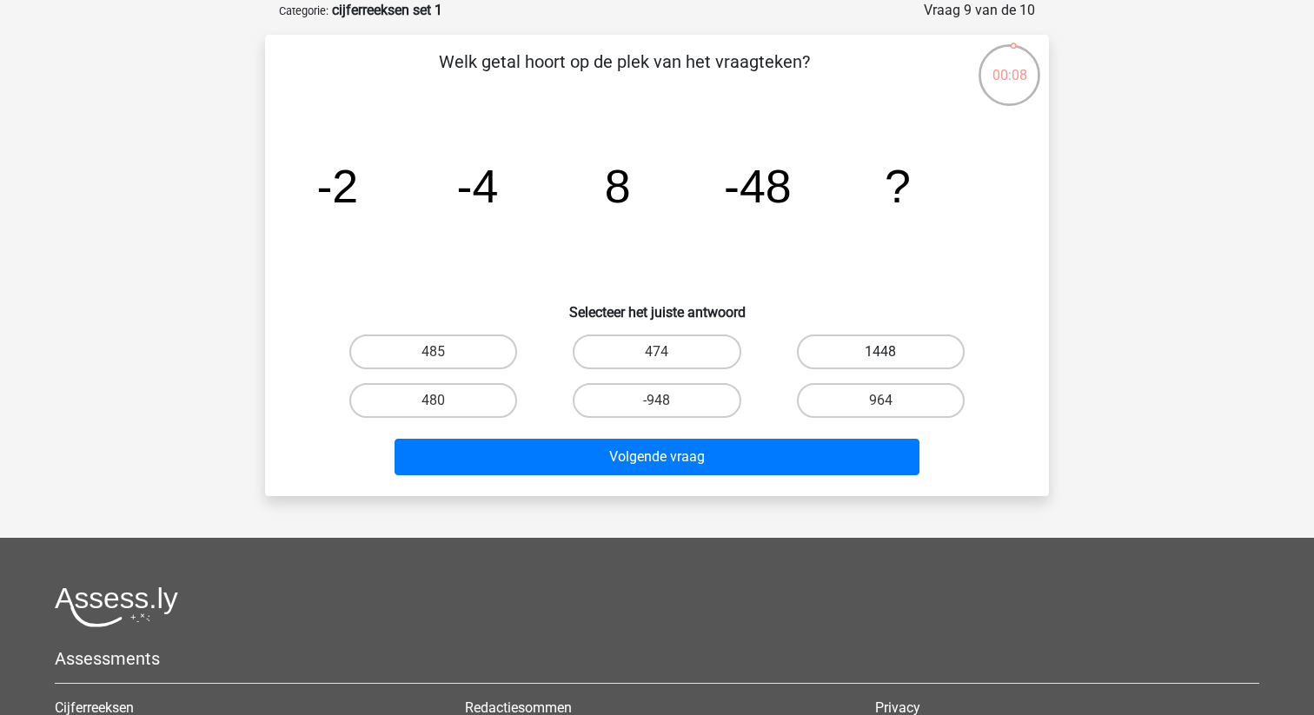
click at [845, 350] on label "1448" at bounding box center [881, 352] width 168 height 35
click at [880, 352] on input "1448" at bounding box center [885, 357] width 11 height 11
radio input "true"
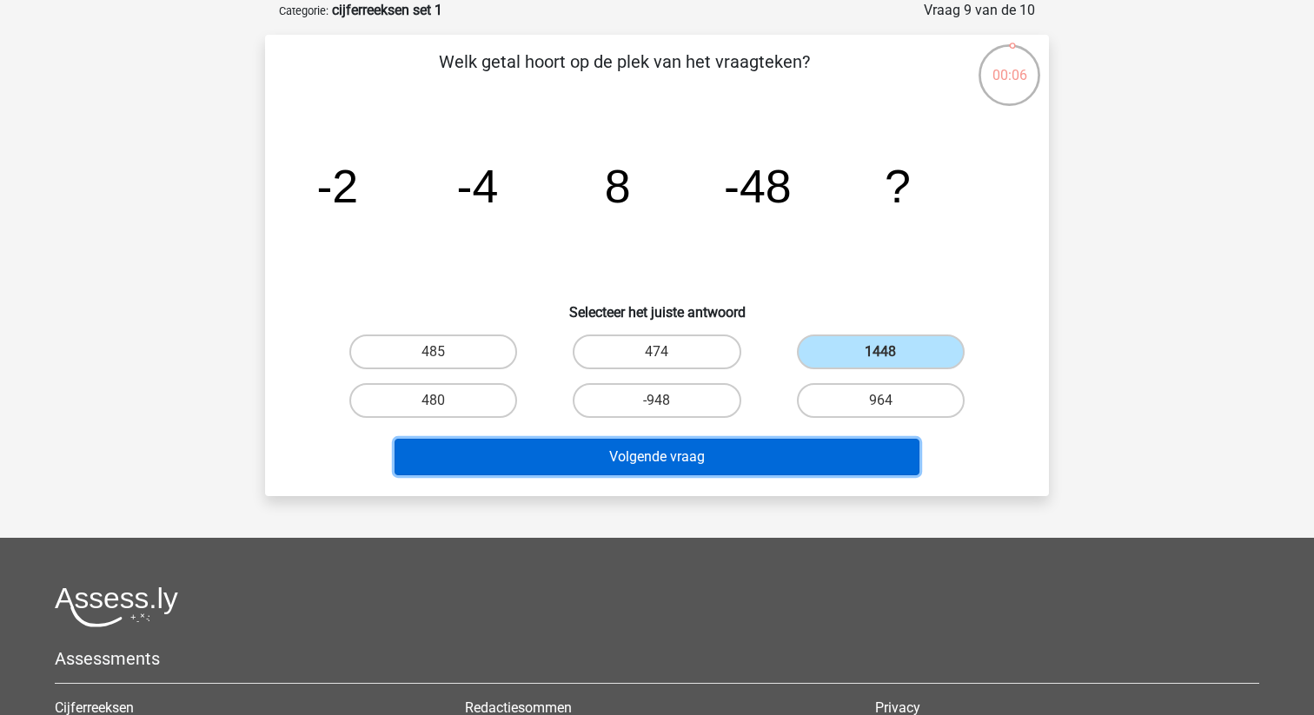
click at [741, 443] on button "Volgende vraag" at bounding box center [657, 457] width 526 height 36
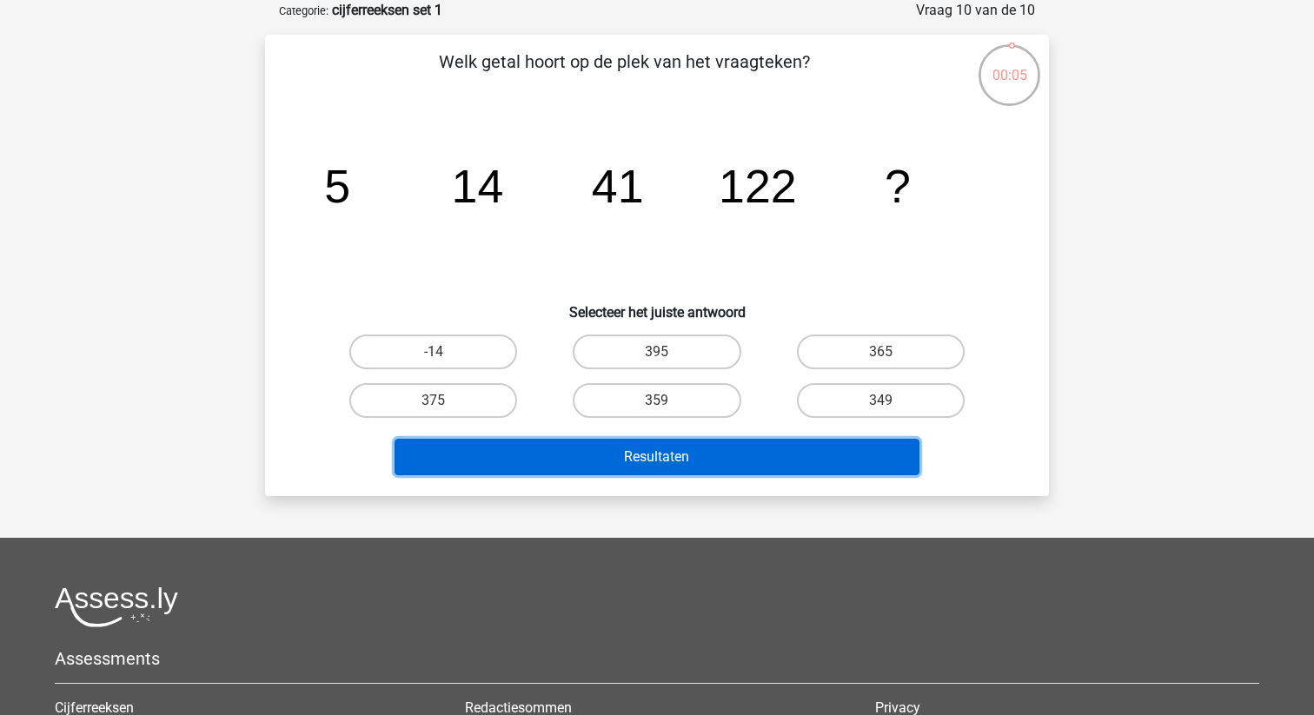
click at [718, 444] on button "Resultaten" at bounding box center [657, 457] width 526 height 36
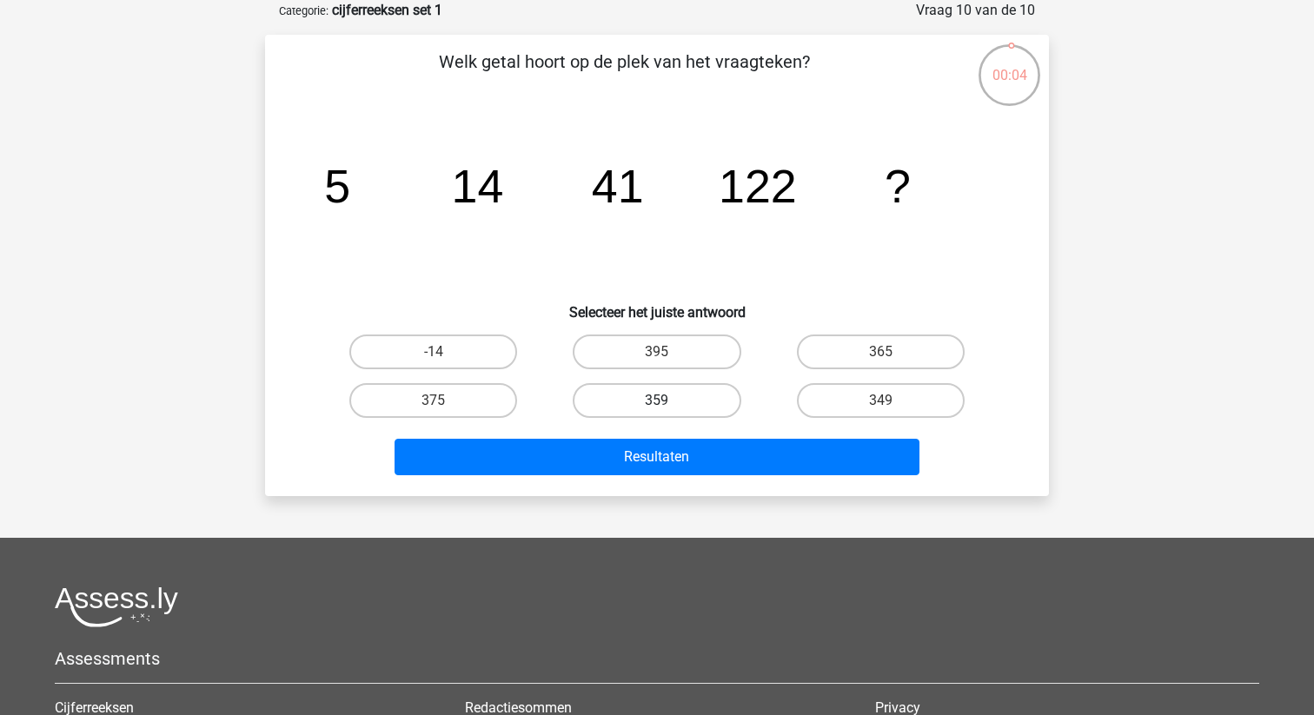
click at [708, 403] on label "359" at bounding box center [657, 400] width 168 height 35
click at [668, 403] on input "359" at bounding box center [662, 406] width 11 height 11
radio input "true"
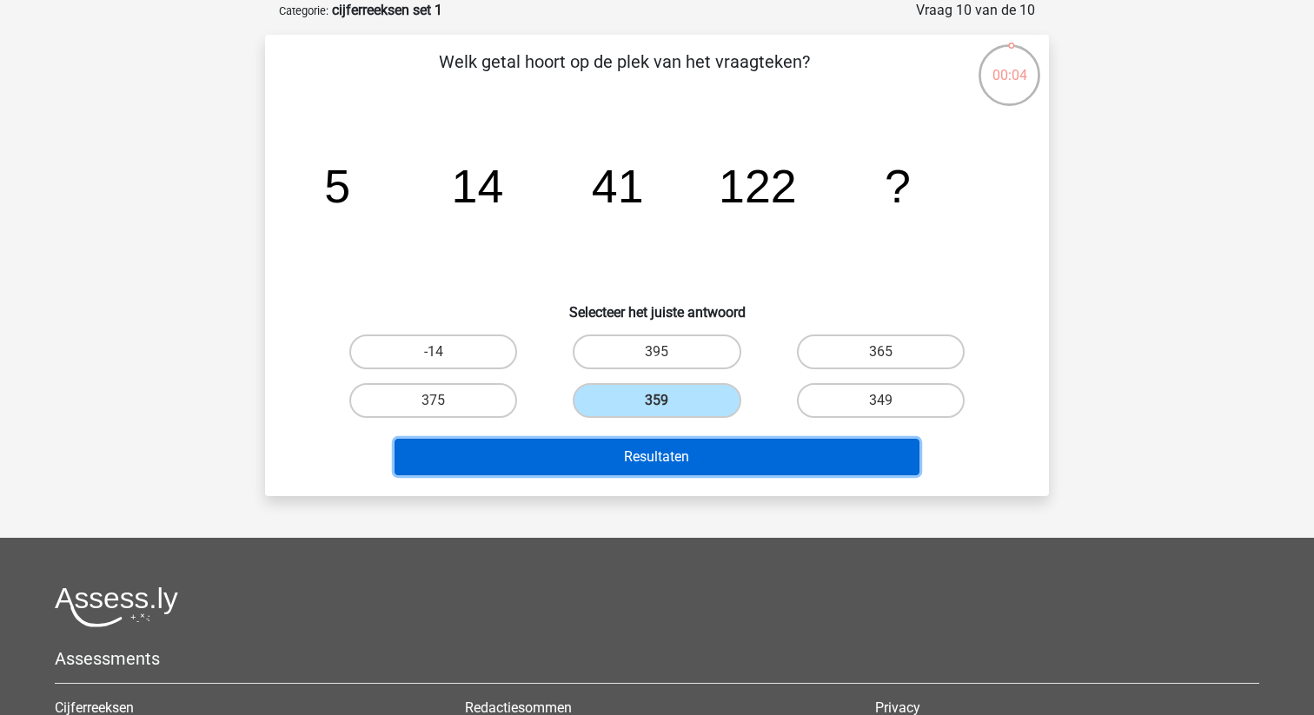
click at [681, 456] on button "Resultaten" at bounding box center [657, 457] width 526 height 36
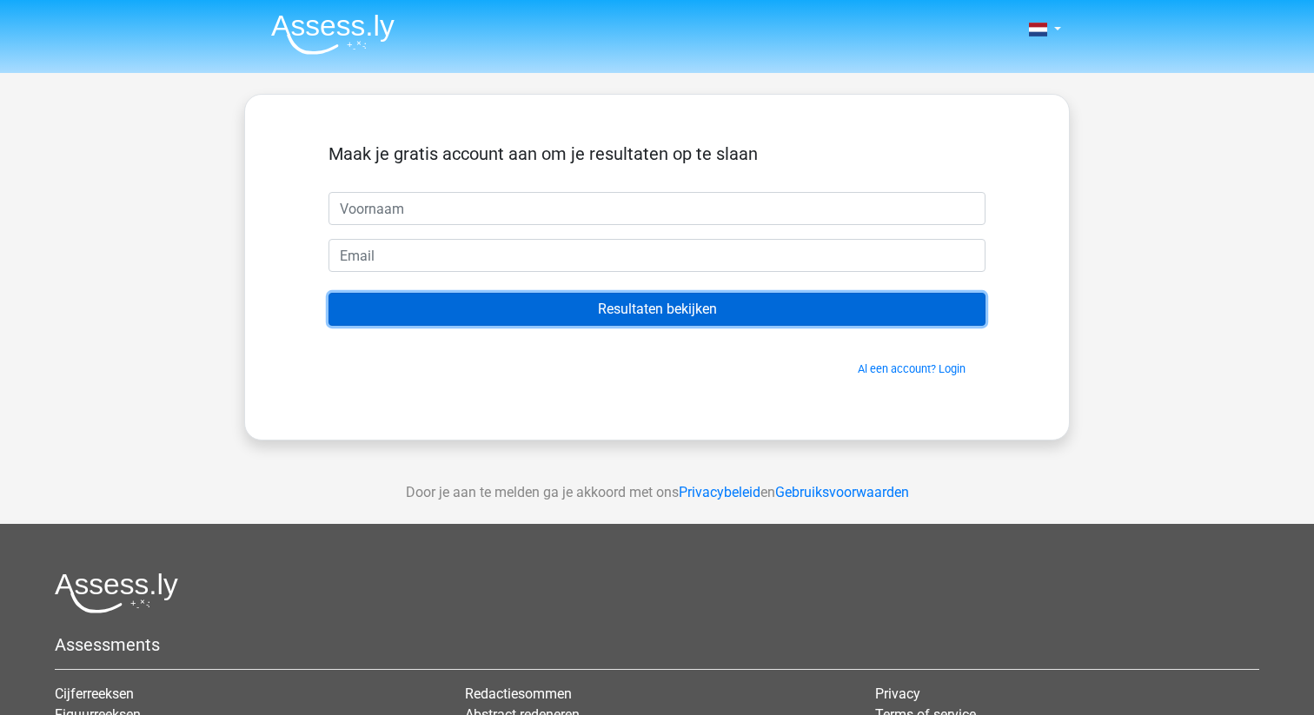
click at [692, 315] on input "Resultaten bekijken" at bounding box center [656, 309] width 657 height 33
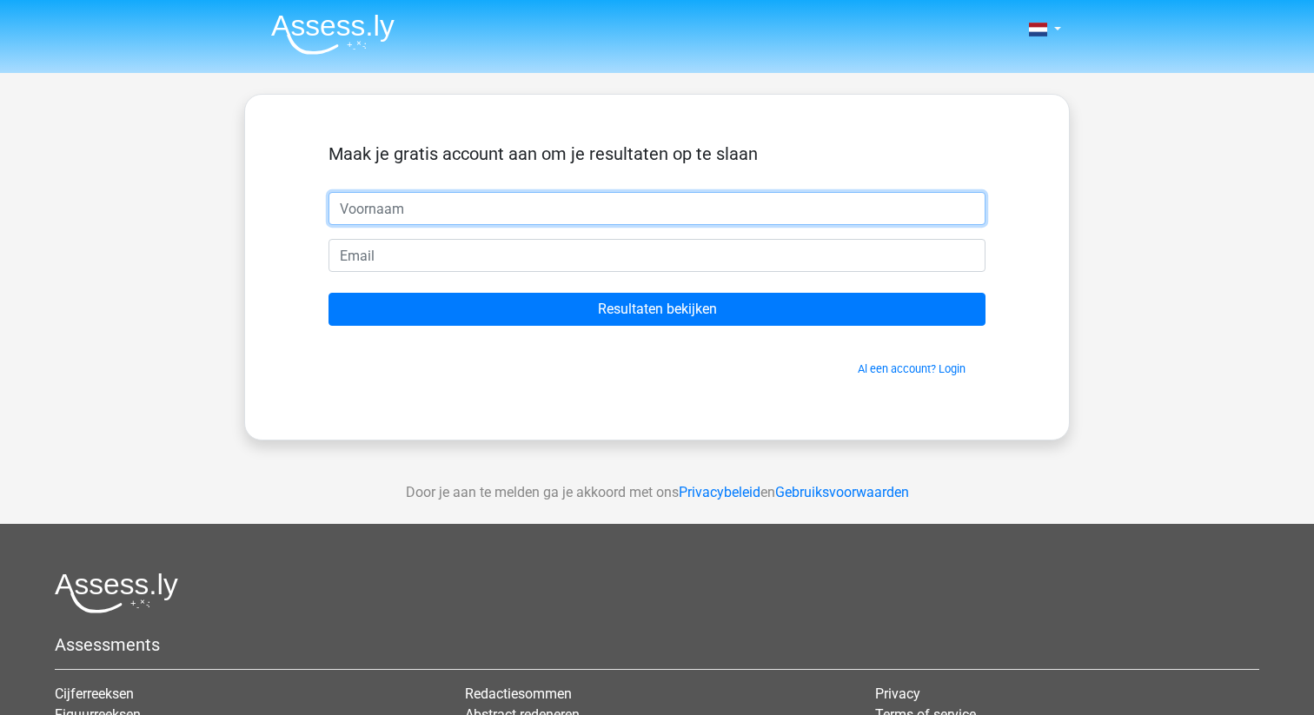
click at [634, 212] on input "text" at bounding box center [656, 208] width 657 height 33
click at [630, 216] on input "text" at bounding box center [656, 208] width 657 height 33
type input "hasn"
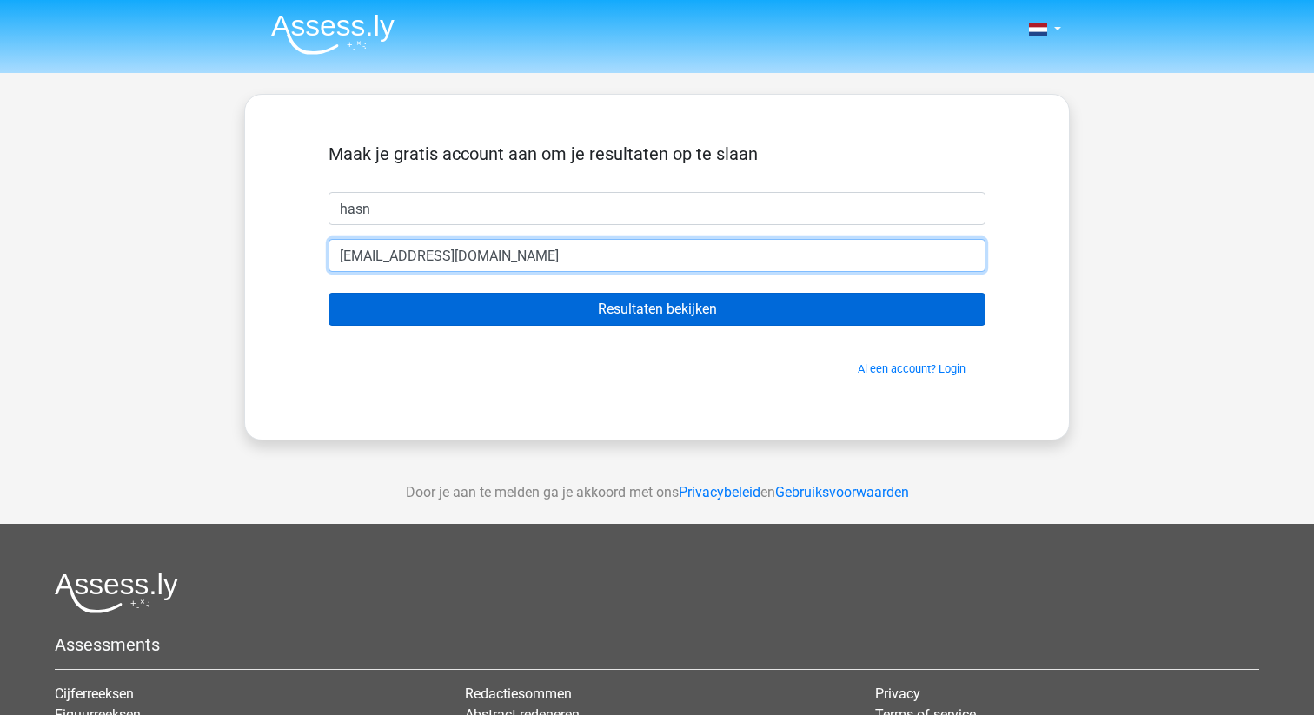
type input "dsadsa@dsadas.nl"
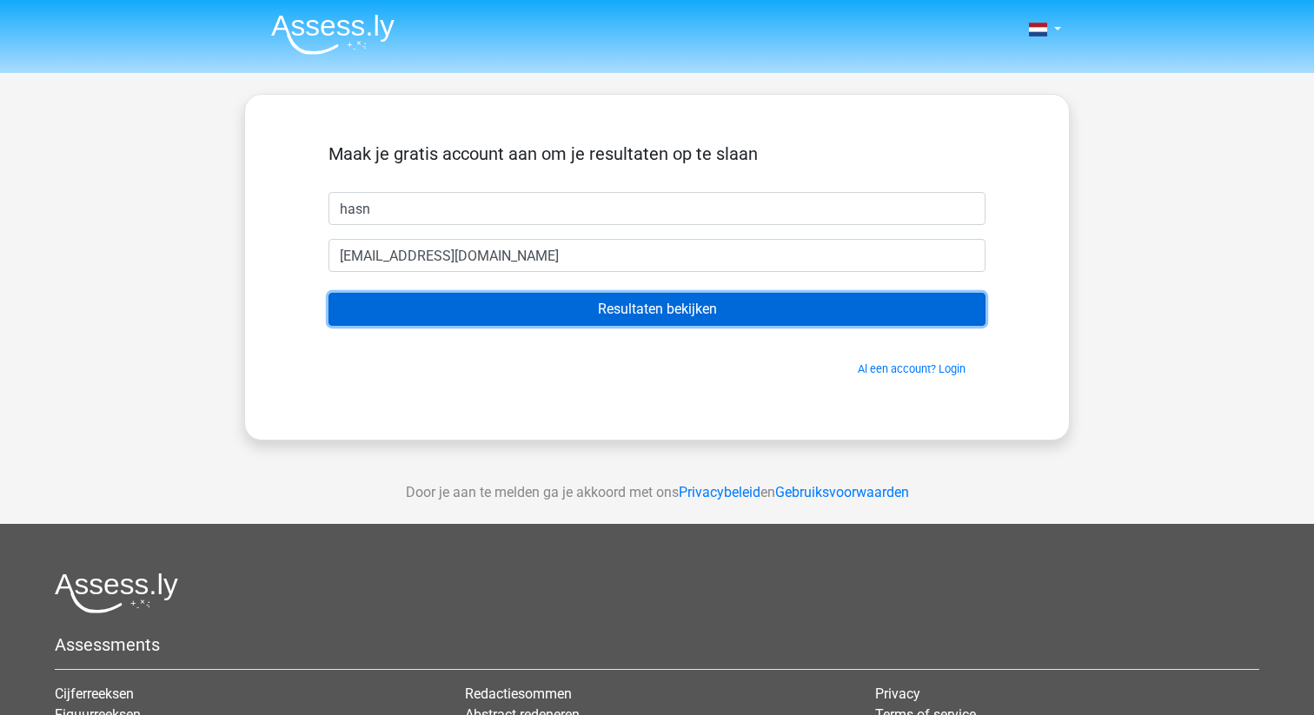
click at [712, 308] on input "Resultaten bekijken" at bounding box center [656, 309] width 657 height 33
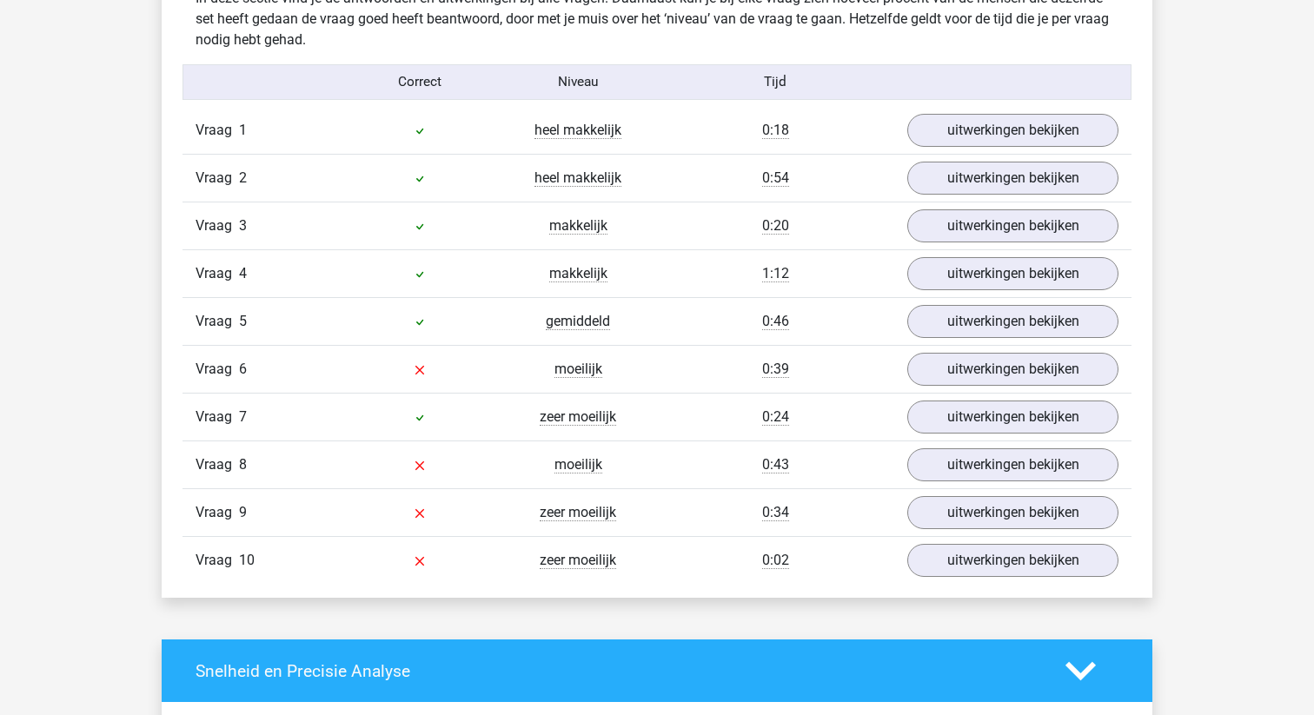
scroll to position [1399, 0]
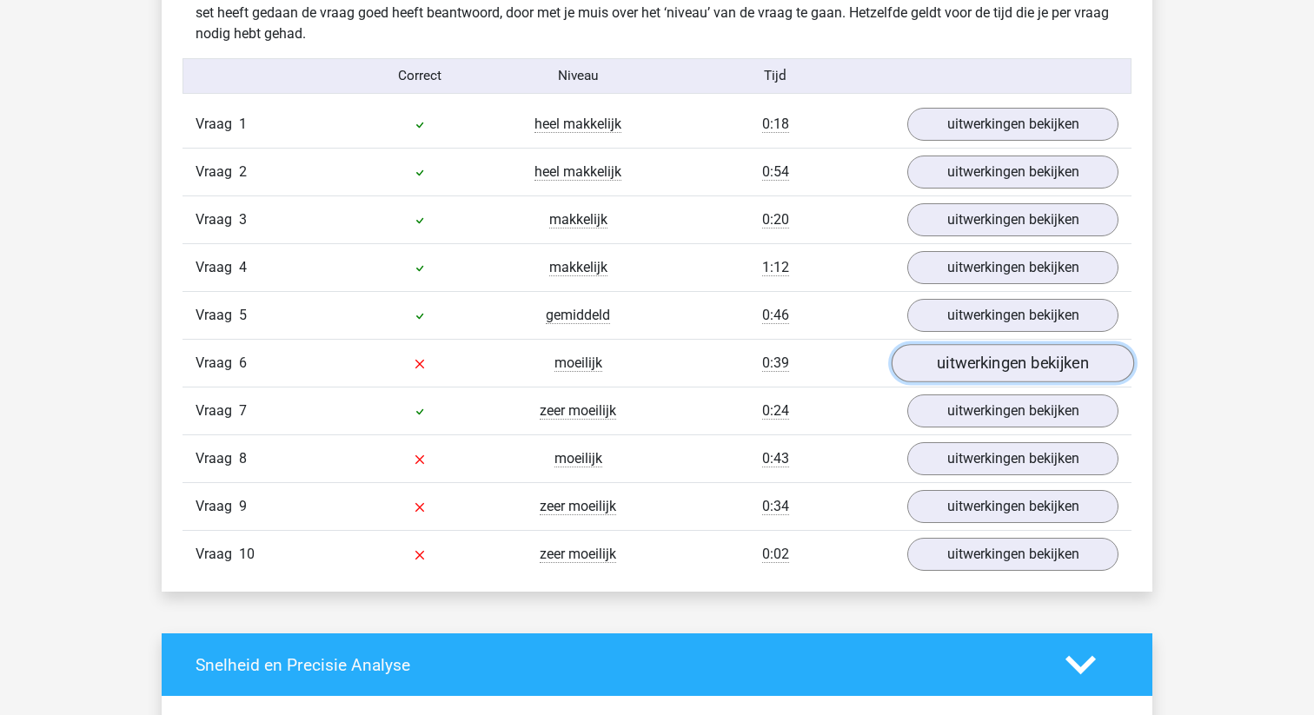
click at [1035, 374] on link "uitwerkingen bekijken" at bounding box center [1012, 363] width 242 height 38
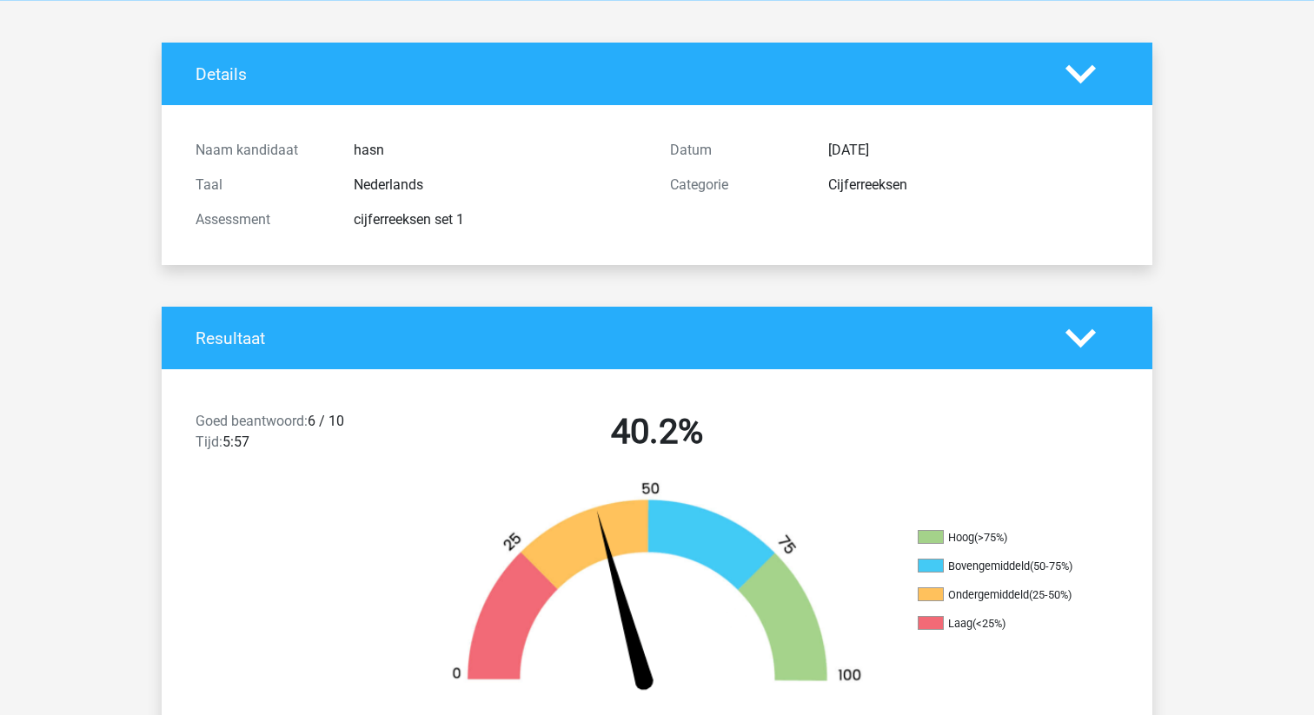
scroll to position [0, 0]
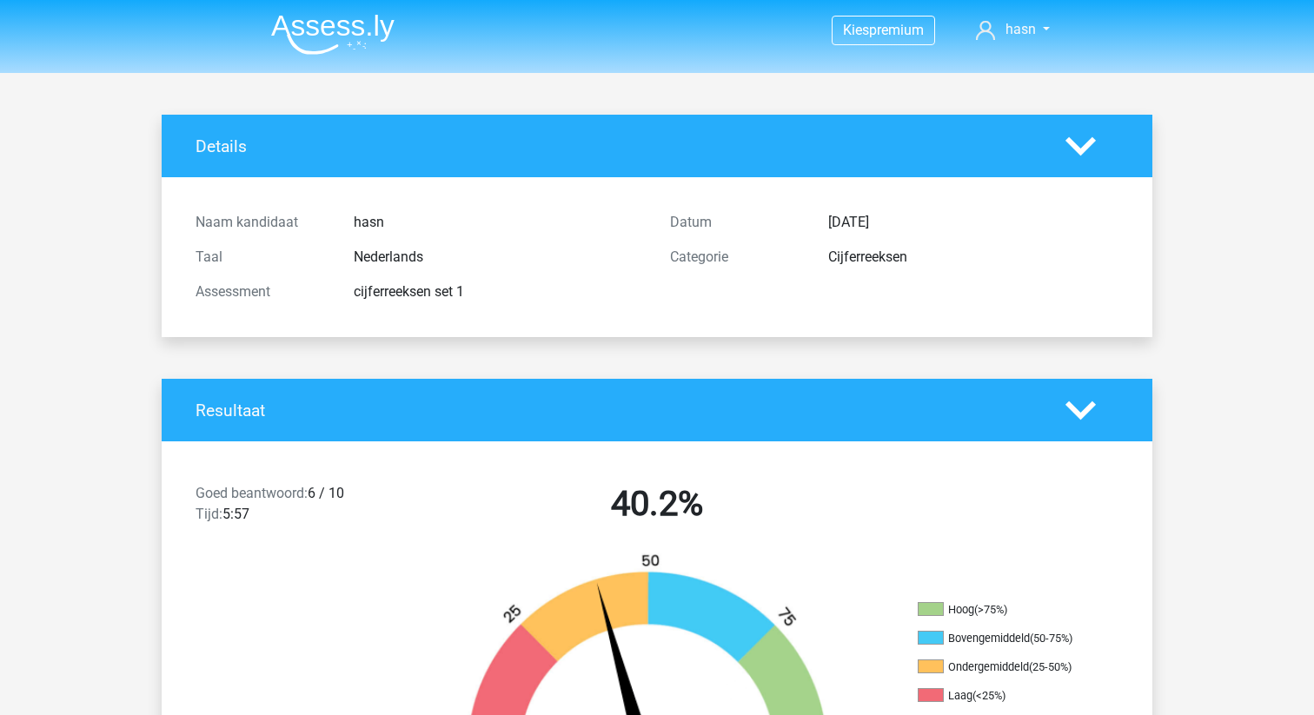
click at [334, 25] on img at bounding box center [332, 34] width 123 height 41
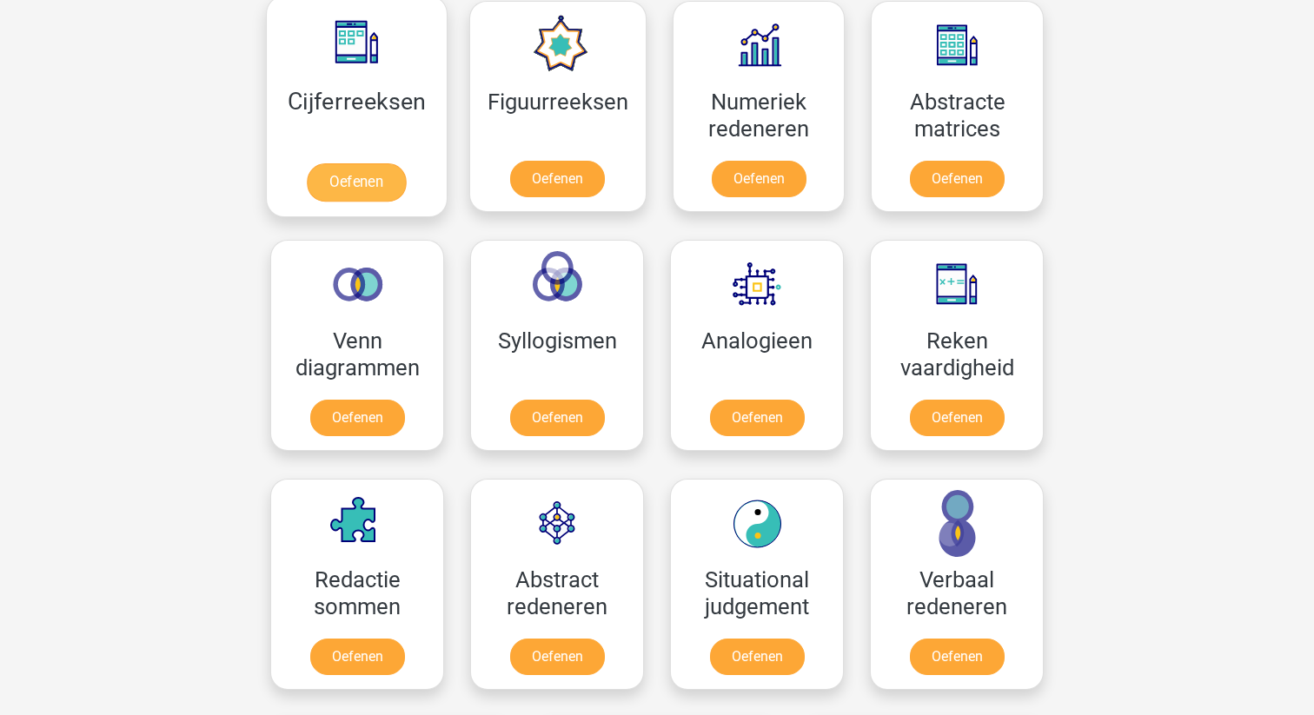
scroll to position [846, 0]
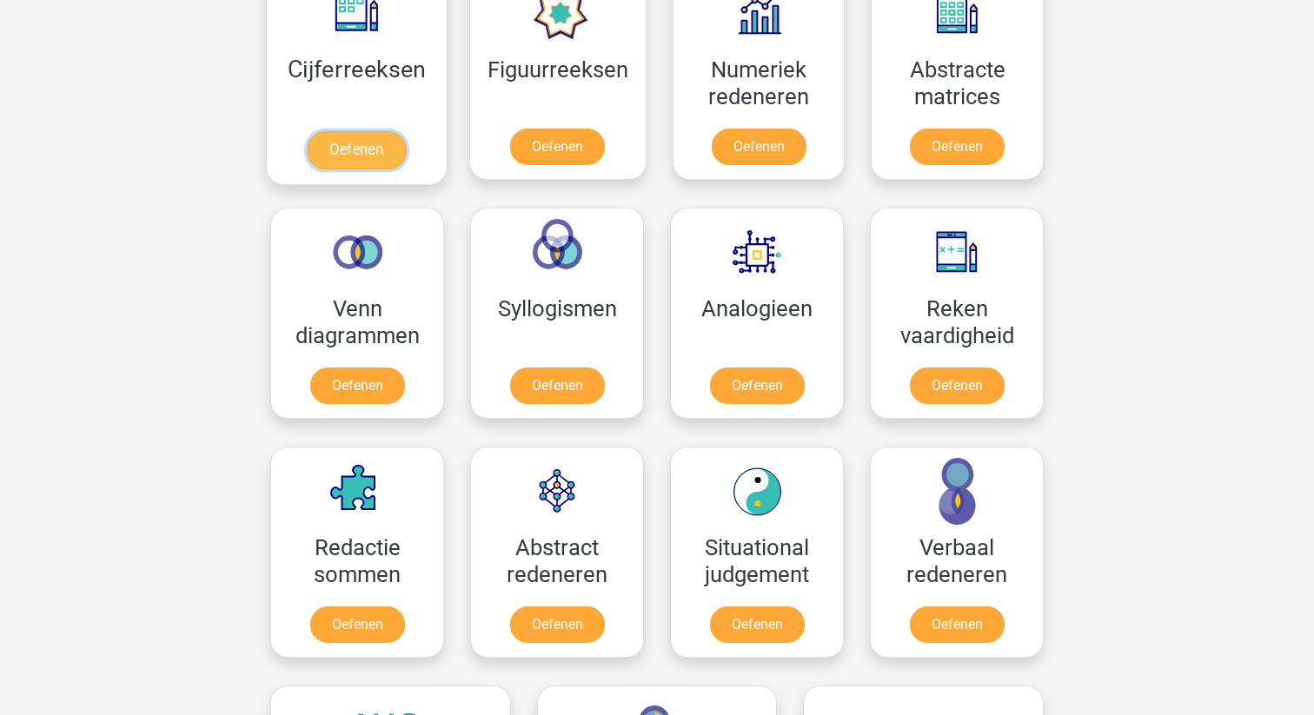
click at [373, 136] on link "Oefenen" at bounding box center [356, 150] width 99 height 38
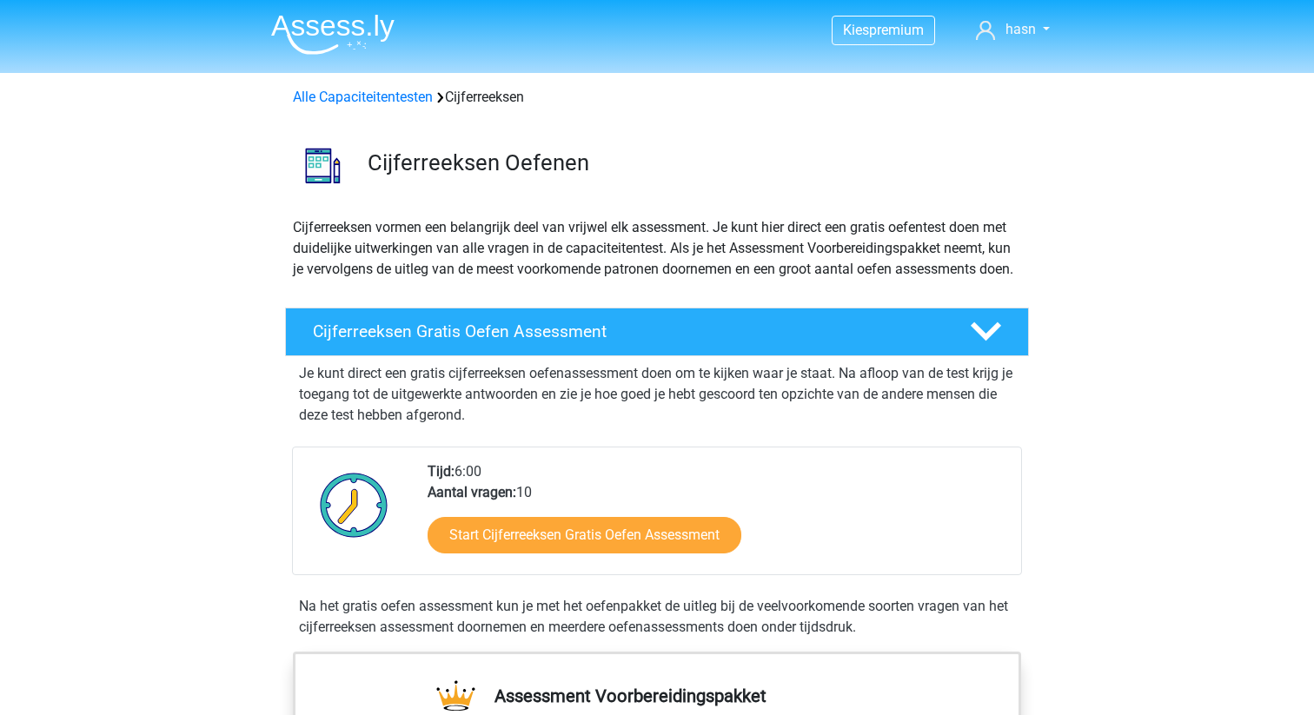
click at [339, 36] on img at bounding box center [332, 34] width 123 height 41
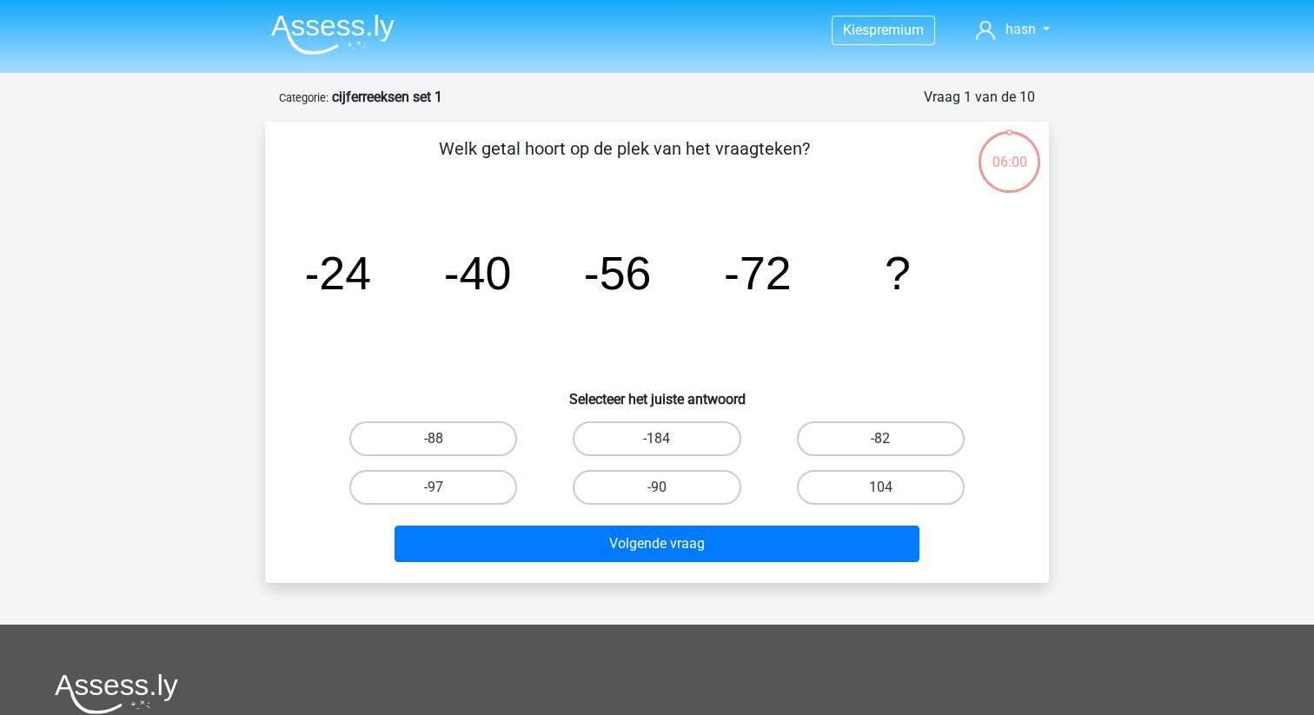
scroll to position [87, 0]
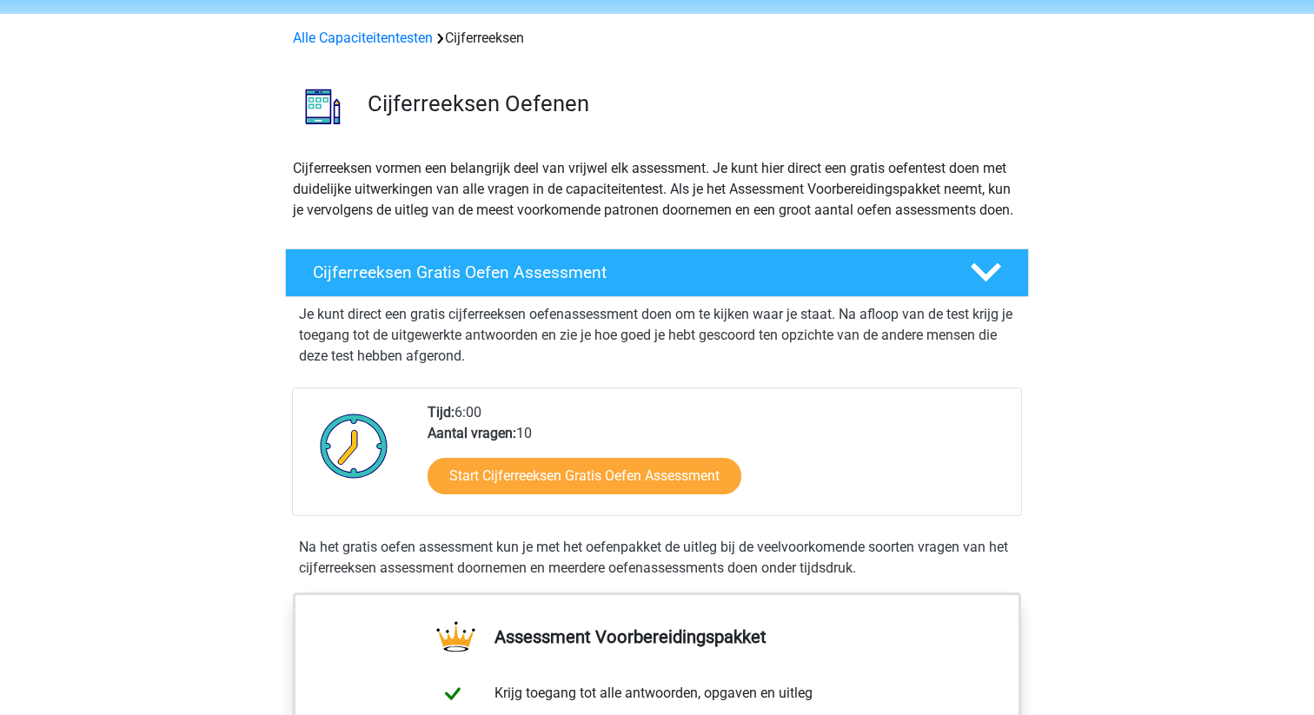
scroll to position [16, 0]
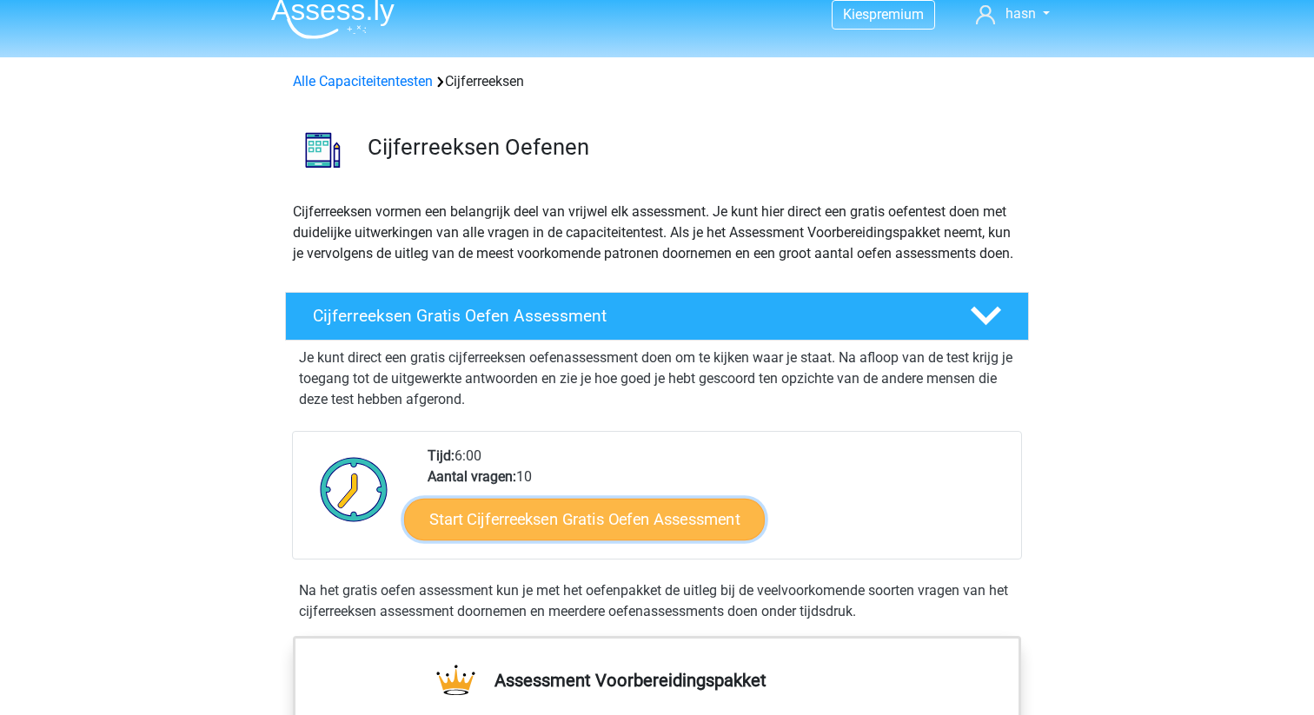
click at [655, 540] on link "Start Cijferreeksen Gratis Oefen Assessment" at bounding box center [584, 519] width 361 height 42
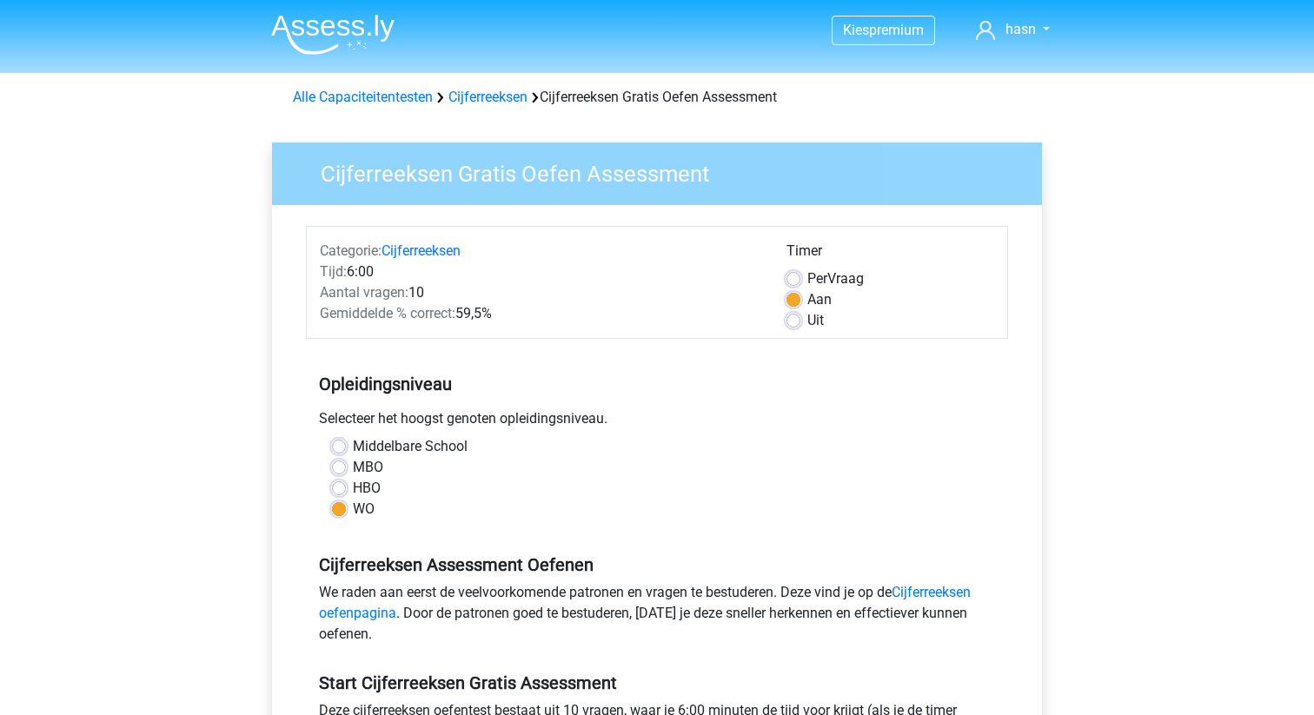
click at [353, 461] on label "MBO" at bounding box center [368, 467] width 30 height 21
click at [339, 461] on input "MBO" at bounding box center [339, 465] width 14 height 17
radio input "true"
click at [353, 481] on label "HBO" at bounding box center [367, 488] width 28 height 21
click at [337, 481] on input "HBO" at bounding box center [339, 486] width 14 height 17
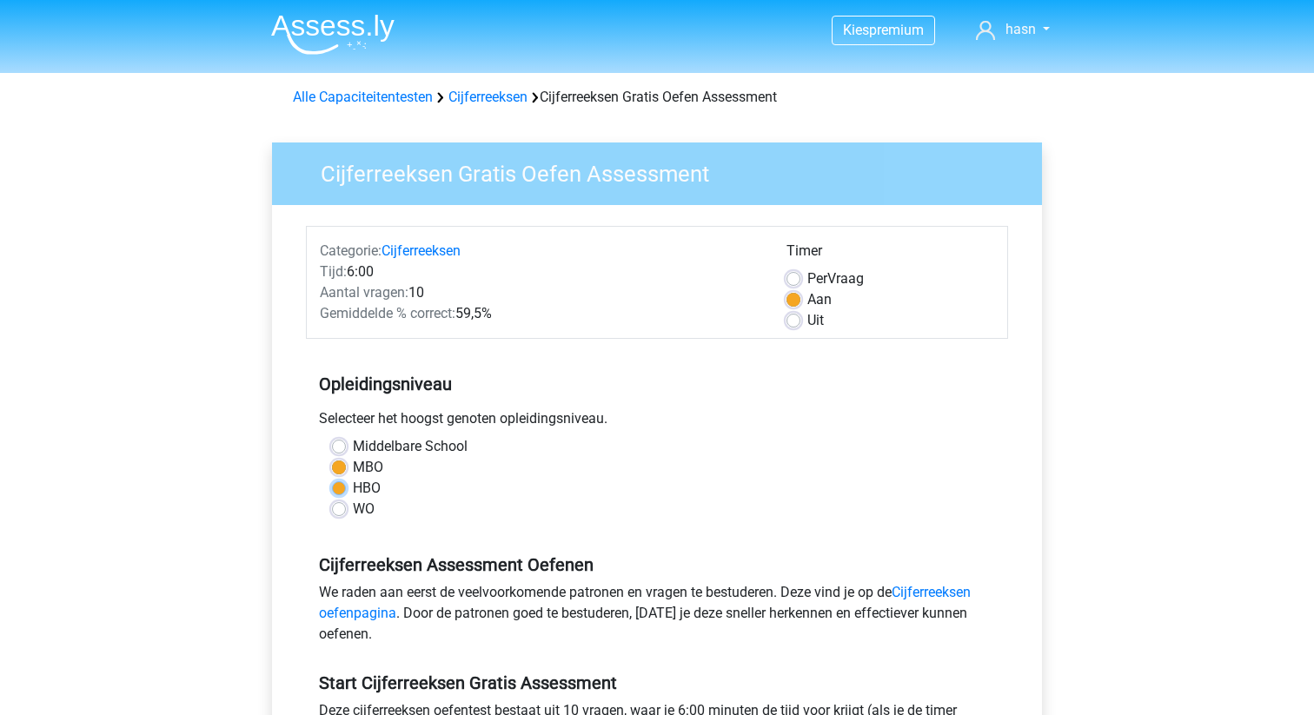
radio input "true"
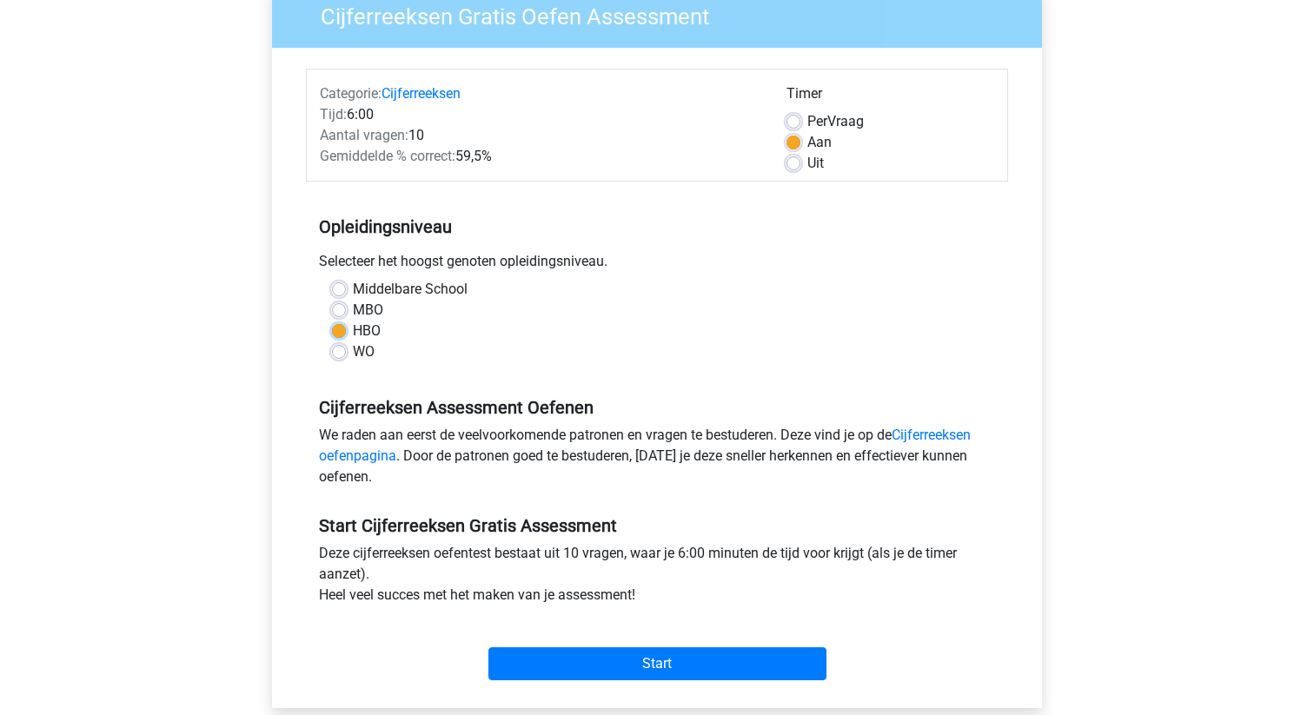
scroll to position [222, 0]
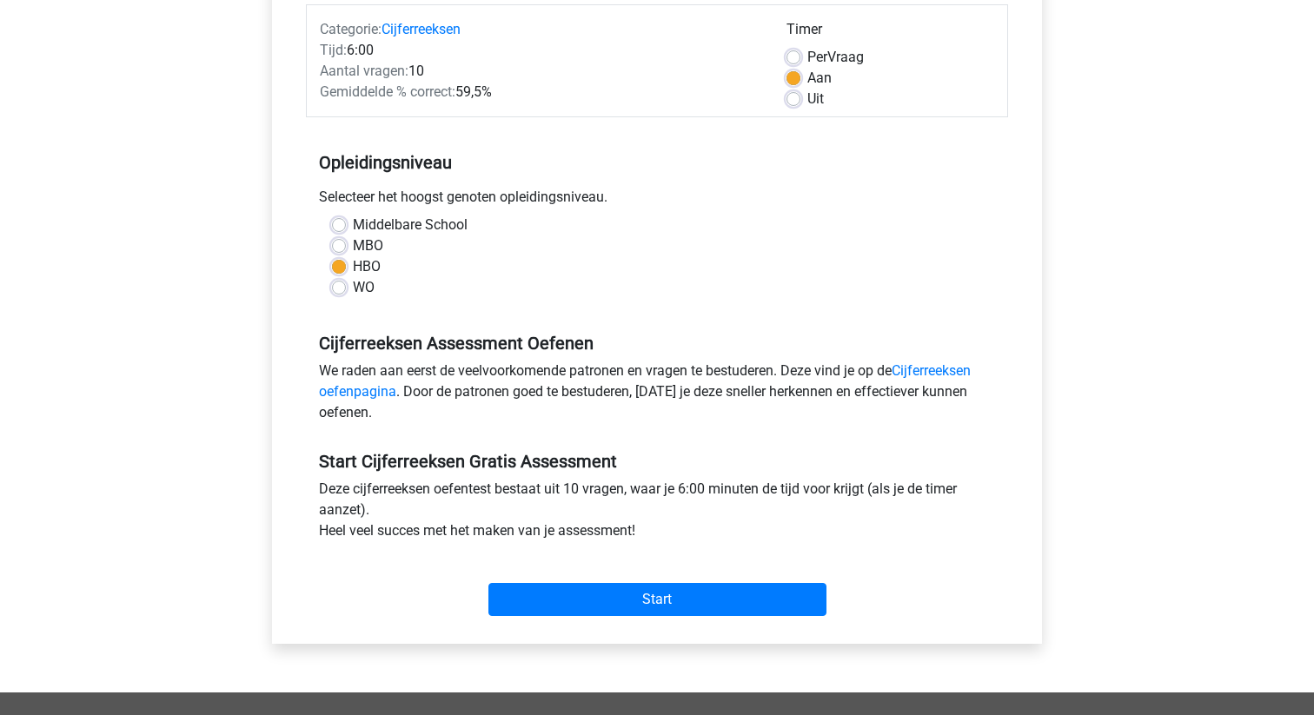
click at [807, 56] on label "Per Vraag" at bounding box center [835, 57] width 56 height 21
click at [788, 56] on input "Per Vraag" at bounding box center [793, 55] width 14 height 17
radio input "true"
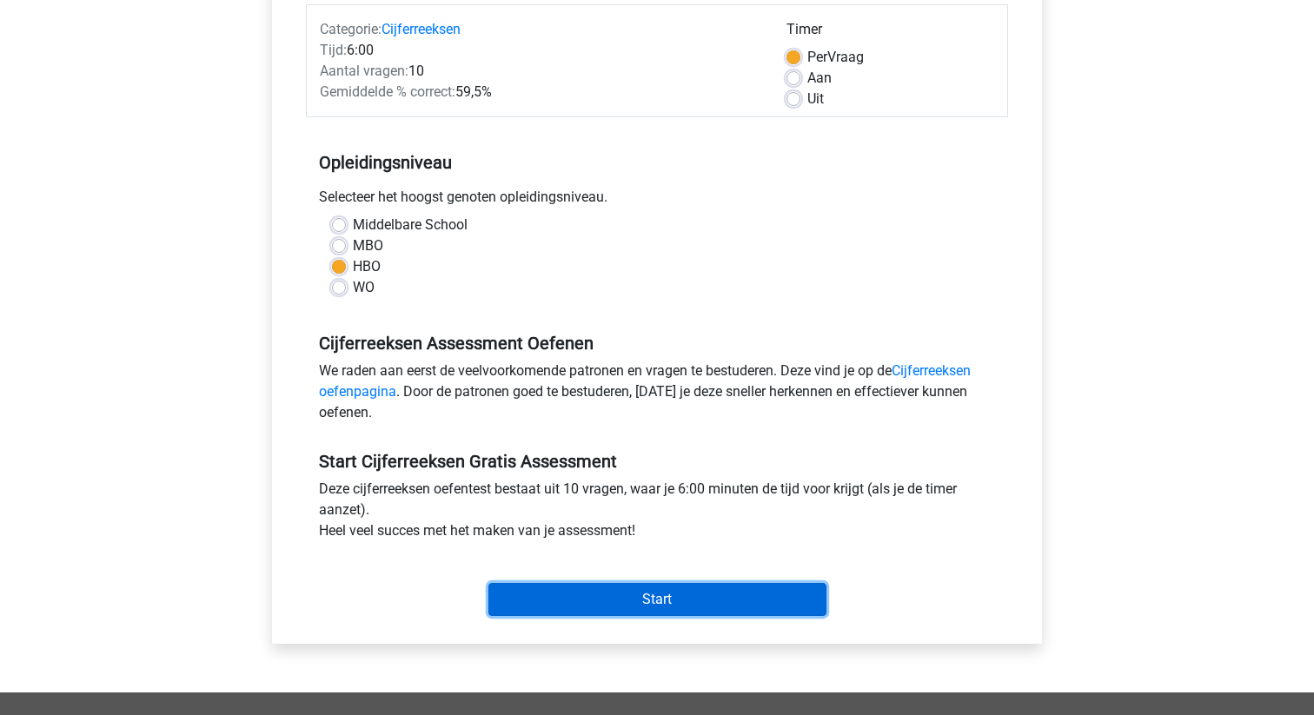
click at [674, 607] on input "Start" at bounding box center [657, 599] width 338 height 33
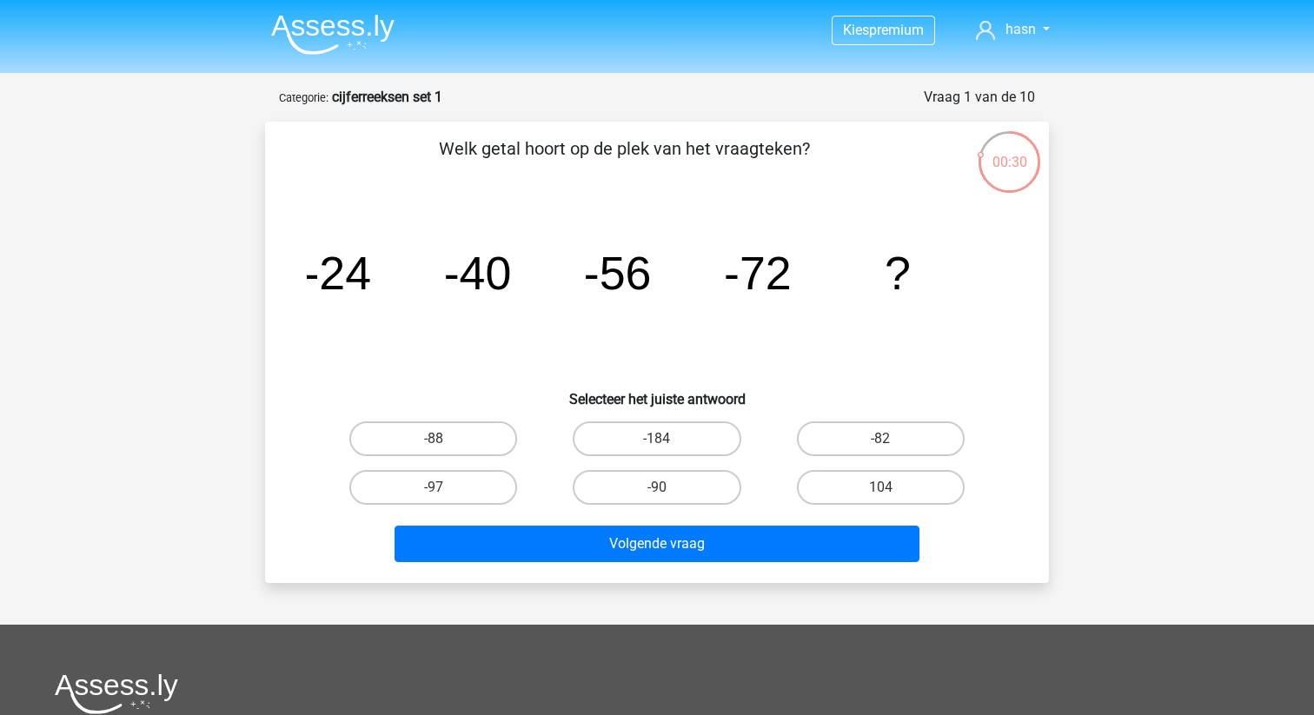
scroll to position [368, 0]
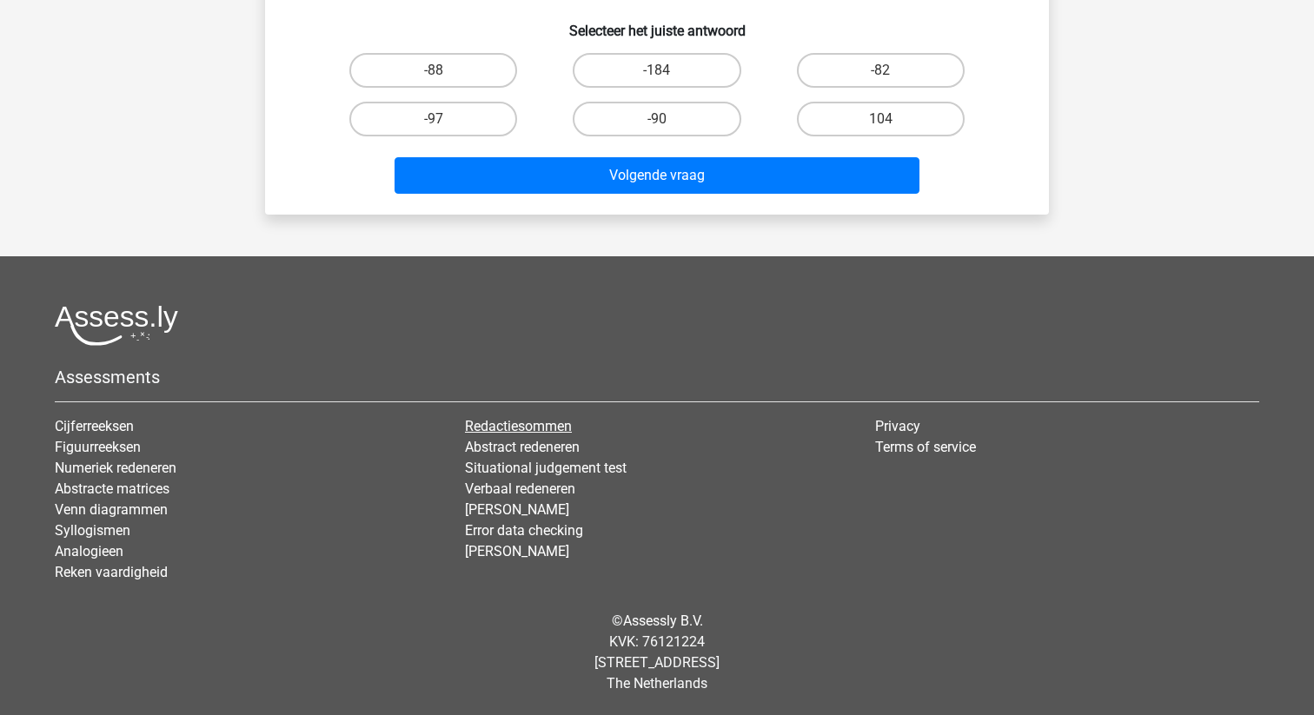
click at [546, 427] on link "Redactiesommen" at bounding box center [518, 426] width 107 height 17
